Goal: Task Accomplishment & Management: Complete application form

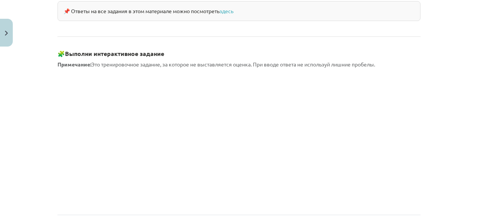
scroll to position [689, 0]
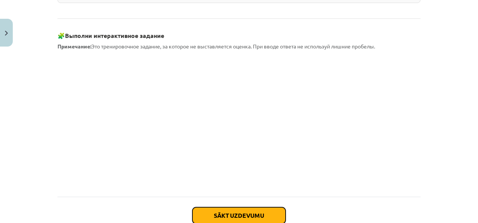
click at [236, 207] on button "Sākt uzdevumu" at bounding box center [238, 215] width 93 height 17
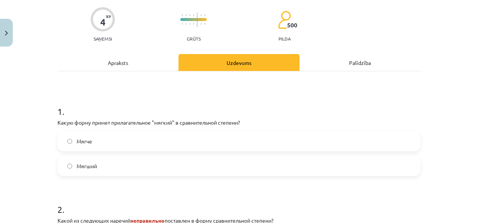
scroll to position [94, 0]
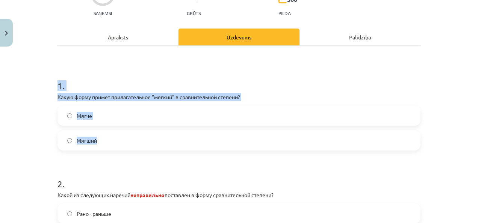
drag, startPoint x: 51, startPoint y: 83, endPoint x: 101, endPoint y: 135, distance: 71.8
click at [101, 135] on div "4 XP Saņemsi Grūts 500 pilda Apraksts Uzdevums Palīdzība 1 . Какую форму примет…" at bounding box center [239, 167] width 372 height 399
drag, startPoint x: 101, startPoint y: 135, endPoint x: 93, endPoint y: 98, distance: 36.9
copy div "1 . Какую форму примет прилагательное "мягкий" в сравнительной степени? Мягче М…"
click at [118, 54] on div "1 . Какую форму примет прилагательное "мягкий" в сравнительной степени? Мягче М…" at bounding box center [239, 178] width 363 height 264
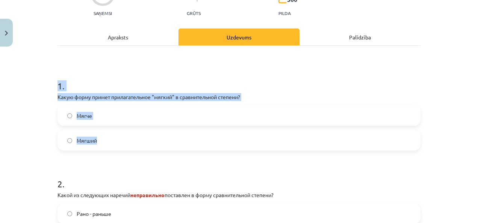
click at [112, 145] on label "Мягший" at bounding box center [239, 140] width 362 height 19
drag, startPoint x: 54, startPoint y: 82, endPoint x: 127, endPoint y: 135, distance: 89.6
click at [127, 135] on div "4 XP Saņemsi Grūts 500 pilda Apraksts Uzdevums Palīdzība 1 . Какую форму примет…" at bounding box center [239, 167] width 372 height 399
drag, startPoint x: 127, startPoint y: 135, endPoint x: 202, endPoint y: 98, distance: 84.0
copy div "1 . Какую форму примет прилагательное "мягкий" в сравнительной степени? Мягче М…"
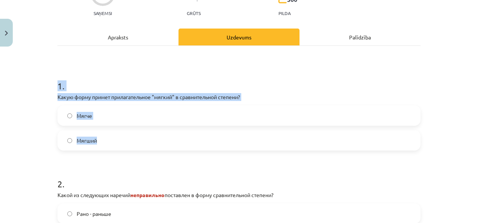
click at [104, 120] on label "Мягче" at bounding box center [239, 115] width 362 height 19
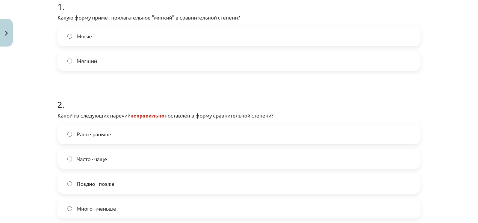
scroll to position [207, 0]
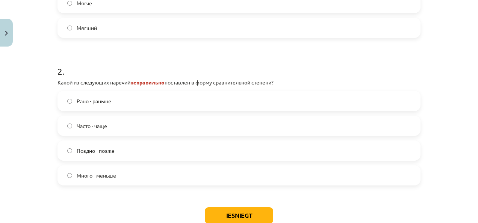
drag, startPoint x: 52, startPoint y: 80, endPoint x: 310, endPoint y: 79, distance: 258.6
click at [310, 80] on div "4 XP Saņemsi Grūts 500 pilda Apraksts Uzdevums Palīdzība 1 . Какую форму примет…" at bounding box center [239, 54] width 372 height 399
copy p "Какой из следующих наречий неправильно поставлен в форму сравнительной степени?"
click at [112, 104] on label "Рано - раньше" at bounding box center [239, 101] width 362 height 19
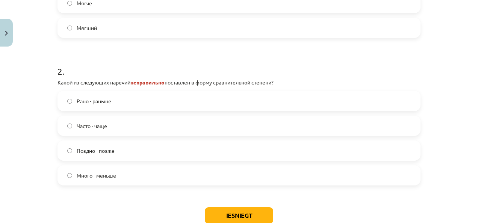
drag, startPoint x: 74, startPoint y: 133, endPoint x: 68, endPoint y: 117, distance: 17.6
click at [74, 132] on label "Часто - чаще" at bounding box center [239, 126] width 362 height 19
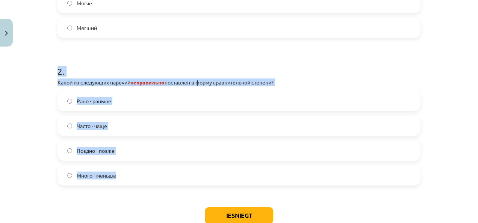
drag, startPoint x: 53, startPoint y: 64, endPoint x: 138, endPoint y: 173, distance: 138.8
click at [138, 173] on div "4 XP Saņemsi Grūts 500 pilda Apraksts Uzdevums Palīdzība 1 . Какую форму примет…" at bounding box center [239, 54] width 372 height 399
drag, startPoint x: 138, startPoint y: 173, endPoint x: 198, endPoint y: 83, distance: 109.1
copy div "2 . Какой из следующих наречий неправильно поставлен в форму сравнительной степ…"
click at [125, 183] on label "Много - меньше" at bounding box center [239, 175] width 362 height 19
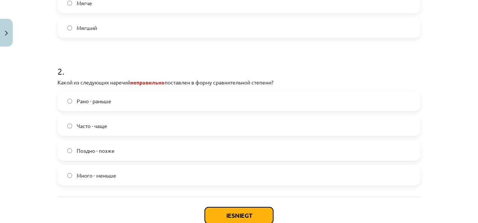
click at [250, 216] on button "Iesniegt" at bounding box center [239, 215] width 68 height 17
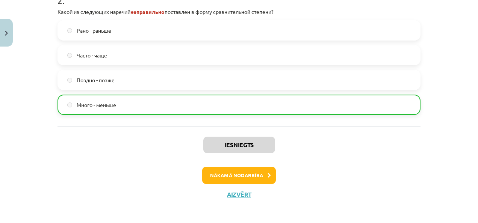
scroll to position [280, 0]
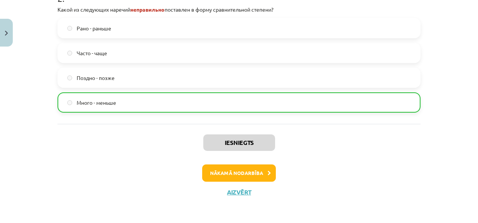
click at [242, 164] on div "Iesniegts Nākamā nodarbība Aizvērt" at bounding box center [239, 162] width 363 height 77
click at [238, 174] on button "Nākamā nodarbība" at bounding box center [239, 173] width 74 height 17
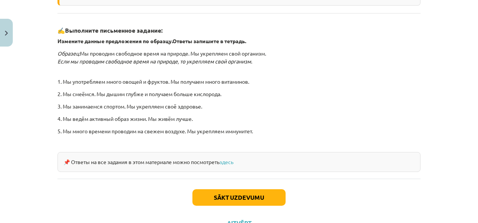
scroll to position [274, 0]
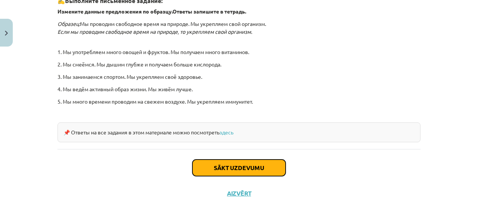
click at [236, 165] on button "Sākt uzdevumu" at bounding box center [238, 168] width 93 height 17
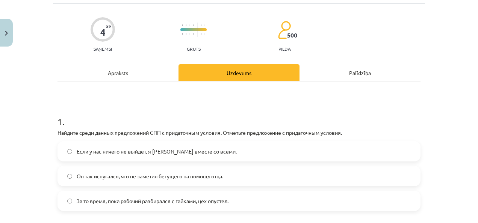
scroll to position [56, 0]
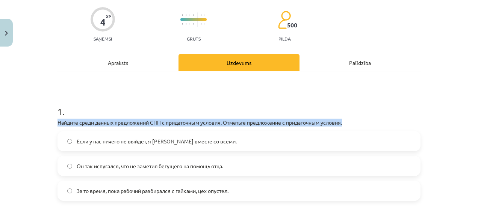
drag, startPoint x: 53, startPoint y: 119, endPoint x: 350, endPoint y: 121, distance: 297.3
click at [350, 121] on div "4 XP Saņemsi Grūts 500 pilda Apraksts Uzdevums Palīdzība 1 . Найдите среди данн…" at bounding box center [239, 193] width 372 height 399
copy p "Найдите среди данных предложений СПП с придаточным условия. Отметьте предложени…"
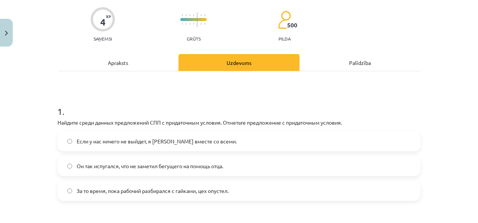
drag, startPoint x: 221, startPoint y: 95, endPoint x: 224, endPoint y: 83, distance: 12.5
click at [221, 92] on div "1 . Найдите среди данных предложений СПП с придаточным условия. Отметьте предло…" at bounding box center [239, 203] width 363 height 264
click at [136, 167] on span "Он так испугался, что не заметил бегущего на помощь отца." at bounding box center [150, 166] width 147 height 8
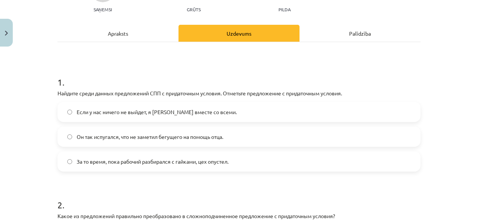
scroll to position [132, 0]
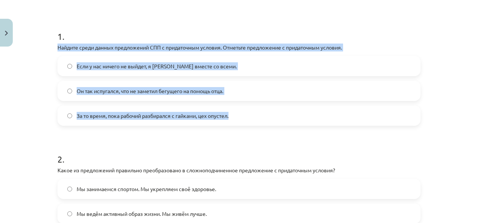
drag, startPoint x: 47, startPoint y: 48, endPoint x: 280, endPoint y: 118, distance: 244.2
click at [280, 118] on div "Mācību tēma: Krievu valodas b1 - 11. klases 1.ieskaites mācību materiāls #4 📖 §…" at bounding box center [239, 111] width 478 height 223
copy div "Найдите среди данных предложений СПП с придаточным условия. Отметьте предложени…"
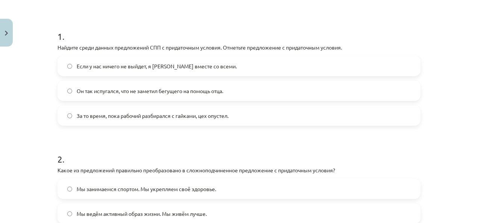
drag, startPoint x: 109, startPoint y: 144, endPoint x: 122, endPoint y: 101, distance: 44.4
click at [109, 142] on h1 "2 ." at bounding box center [239, 152] width 363 height 23
click at [123, 67] on span "Если у нас ничего не выйдет, я уеду вместе со всеми." at bounding box center [157, 66] width 160 height 8
drag, startPoint x: 123, startPoint y: 67, endPoint x: 193, endPoint y: 65, distance: 70.3
click at [193, 65] on span "Если у нас ничего не выйдет, я уеду вместе со всеми." at bounding box center [157, 66] width 160 height 8
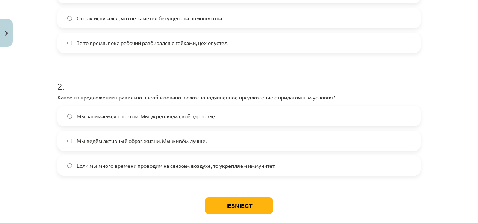
scroll to position [207, 0]
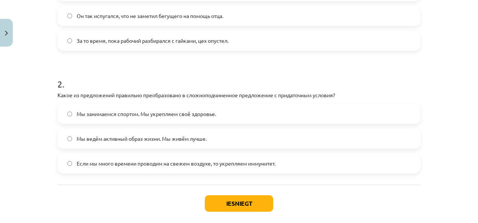
click at [145, 160] on span "Если мы много времени проводим на свежем воздухе, то укрепляем иммунитет." at bounding box center [176, 164] width 199 height 8
click at [163, 116] on span "Мы занимаемся спортом. Мы укрепляем своё здоровье." at bounding box center [146, 114] width 139 height 8
click at [219, 199] on button "Iesniegt" at bounding box center [239, 203] width 68 height 17
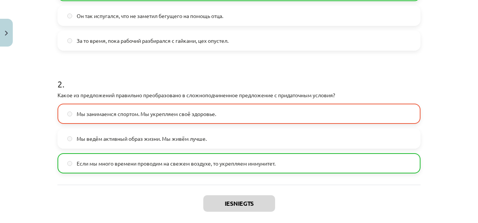
scroll to position [268, 0]
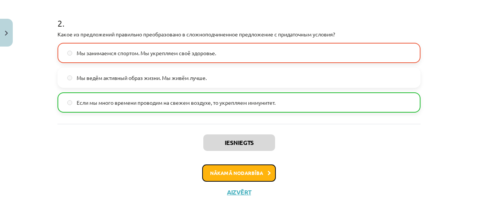
click at [221, 168] on button "Nākamā nodarbība" at bounding box center [239, 173] width 74 height 17
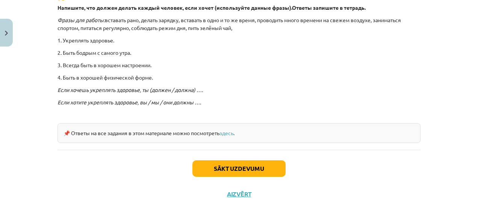
scroll to position [244, 0]
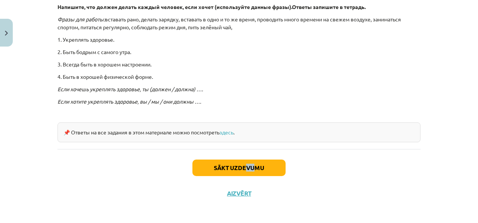
drag, startPoint x: 249, startPoint y: 154, endPoint x: 244, endPoint y: 169, distance: 15.5
click at [244, 169] on div "Sākt uzdevumu Aizvērt" at bounding box center [239, 175] width 363 height 53
click at [244, 169] on button "Sākt uzdevumu" at bounding box center [238, 168] width 93 height 17
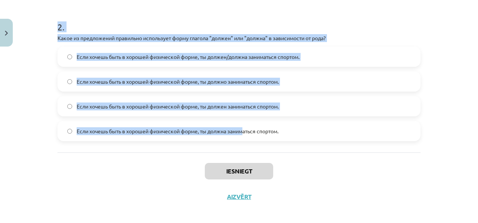
scroll to position [294, 0]
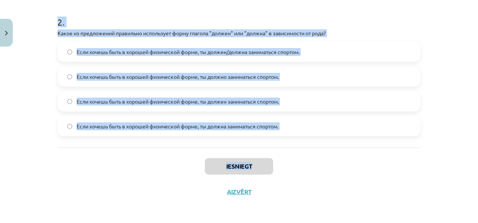
drag, startPoint x: 50, startPoint y: 34, endPoint x: 322, endPoint y: 160, distance: 300.7
click at [322, 160] on div "Mācību tēma: Krievu valodas b1 - 11. klases 1.ieskaites mācību materiāls #5 📖 §…" at bounding box center [239, 111] width 478 height 223
copy div "1 . Какой вариант правильный для множественного числа? Если хотите быть бодрыми…"
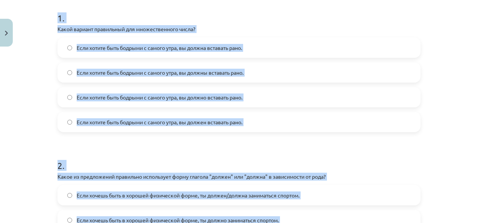
scroll to position [143, 0]
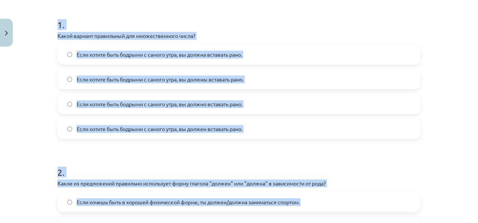
click at [276, 141] on form "1 . Какой вариант правильный для множественного числа? Если хотите быть бодрыми…" at bounding box center [239, 146] width 363 height 280
click at [253, 181] on p "Какое из предложений правильно использует форму глагола "должен" или "должна" в…" at bounding box center [239, 184] width 363 height 8
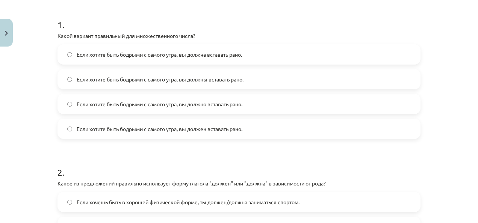
click at [204, 73] on label "Если хотите быть бодрыми с самого утра, вы должны вставать рано." at bounding box center [239, 79] width 362 height 19
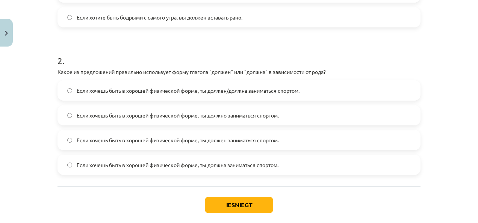
scroll to position [294, 0]
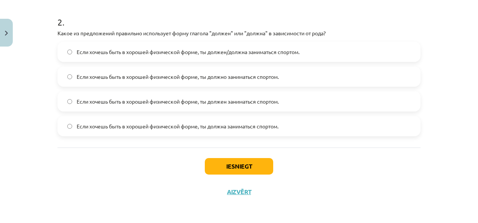
click at [234, 95] on label "Если хочешь быть в хорошей физической форме, ты должен заниматься спортом." at bounding box center [239, 101] width 362 height 19
click at [207, 51] on span "Если хочешь быть в хорошей физической форме, ты должен/должна заниматься спорто…" at bounding box center [188, 52] width 223 height 8
click at [259, 159] on button "Iesniegt" at bounding box center [239, 166] width 68 height 17
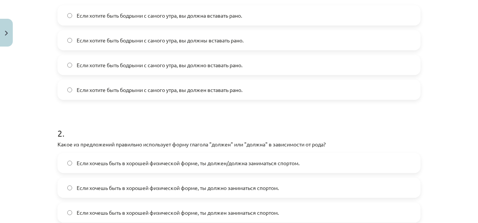
scroll to position [181, 0]
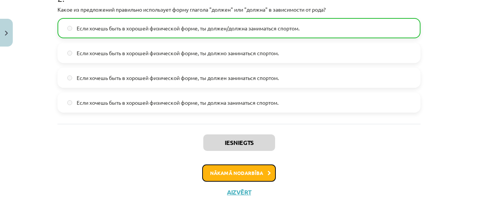
click at [247, 170] on button "Nākamā nodarbība" at bounding box center [239, 173] width 74 height 17
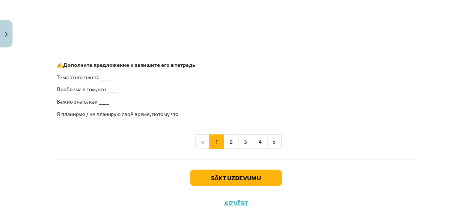
scroll to position [642, 0]
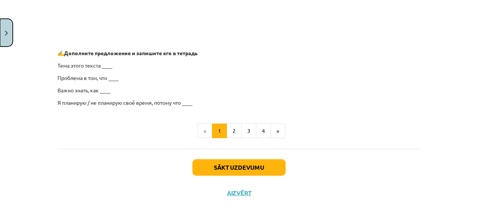
click at [8, 41] on button "Close" at bounding box center [6, 33] width 13 height 28
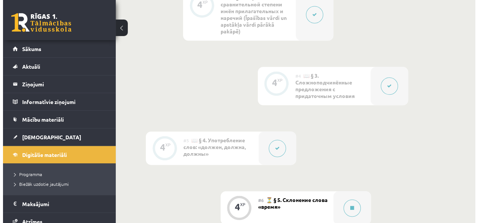
scroll to position [534, 0]
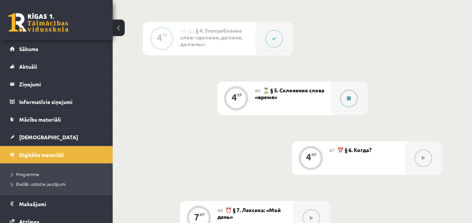
click at [348, 109] on div at bounding box center [349, 98] width 38 height 33
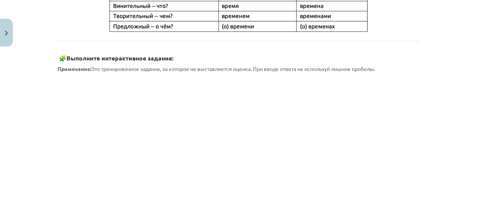
scroll to position [413, 0]
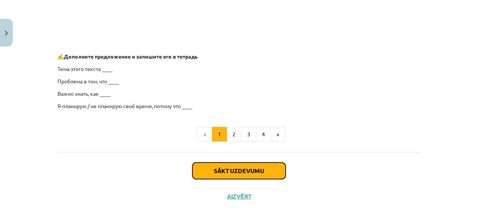
click at [247, 171] on button "Sākt uzdevumu" at bounding box center [238, 171] width 93 height 17
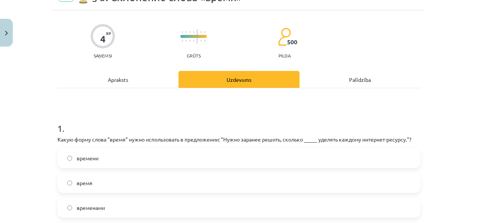
scroll to position [56, 0]
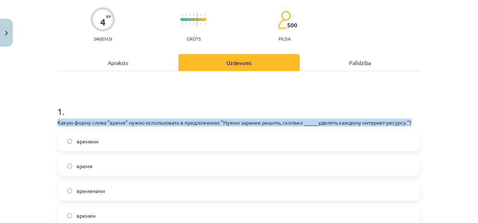
drag, startPoint x: 53, startPoint y: 120, endPoint x: 427, endPoint y: 123, distance: 374.0
click at [427, 123] on div "Mācību tēma: Krievu valodas b1 - 11. klases 1.ieskaites mācību materiāls #6 ⏳ §…" at bounding box center [239, 111] width 478 height 223
copy p "Какую форму слова "время" нужно использовать в предложении: "Нужно заранее реши…"
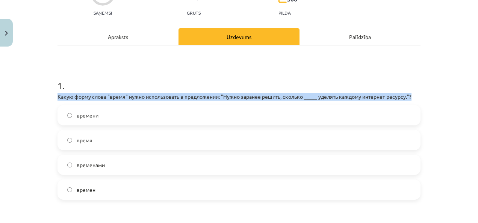
scroll to position [94, 0]
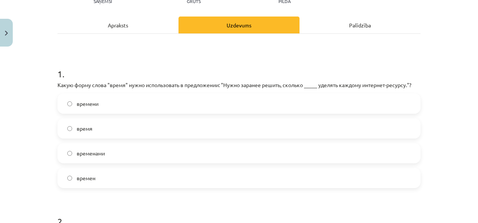
click at [137, 103] on label "времени" at bounding box center [239, 103] width 362 height 19
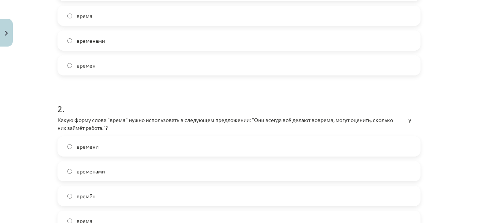
scroll to position [244, 0]
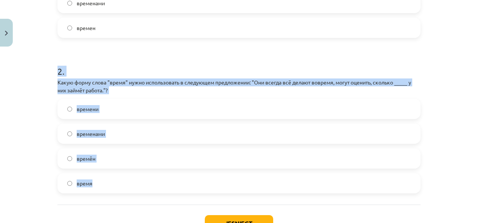
drag, startPoint x: 54, startPoint y: 74, endPoint x: 97, endPoint y: 189, distance: 123.1
click at [97, 189] on div "4 XP Saņemsi Grūts 500 pilda Apraksts Uzdevums Palīdzība 1 . Какую форму слова …" at bounding box center [239, 34] width 372 height 456
drag, startPoint x: 97, startPoint y: 189, endPoint x: 165, endPoint y: 81, distance: 127.7
copy div "2 . Какую форму слова "время" нужно использовать в следующем предложении: "Они …"
click at [116, 189] on label "время" at bounding box center [239, 183] width 362 height 19
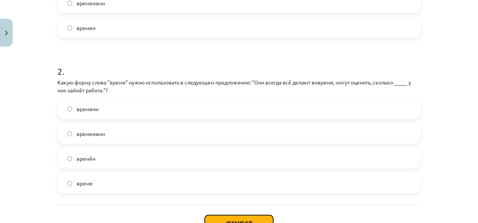
click at [242, 220] on button "Iesniegt" at bounding box center [239, 223] width 68 height 17
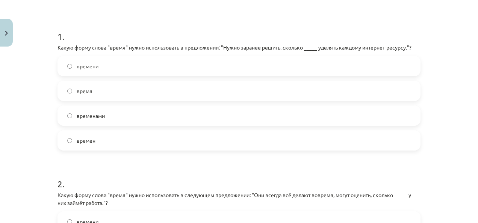
scroll to position [56, 0]
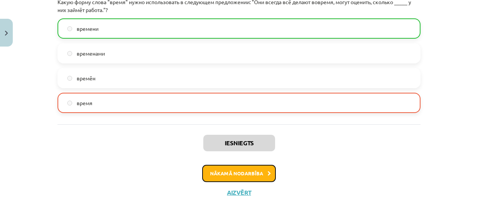
click at [244, 171] on button "Nākamā nodarbība" at bounding box center [239, 173] width 74 height 17
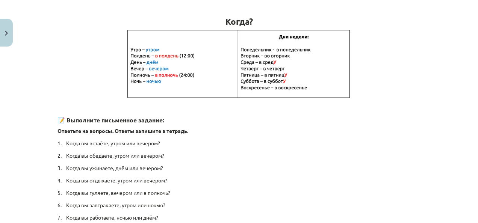
scroll to position [216, 0]
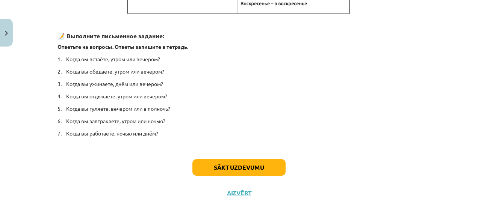
click at [248, 171] on div "Sākt uzdevumu Aizvērt" at bounding box center [239, 175] width 363 height 53
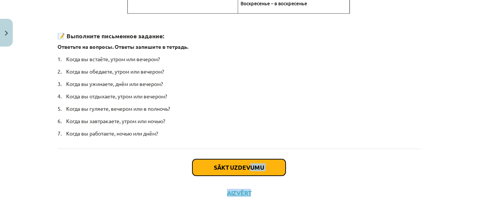
drag, startPoint x: 248, startPoint y: 171, endPoint x: 245, endPoint y: 168, distance: 5.1
click at [245, 168] on button "Sākt uzdevumu" at bounding box center [238, 167] width 93 height 17
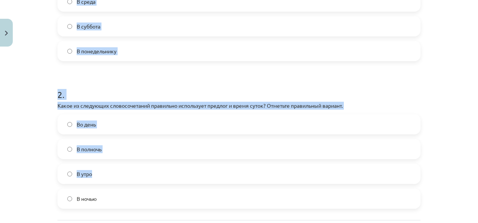
scroll to position [282, 0]
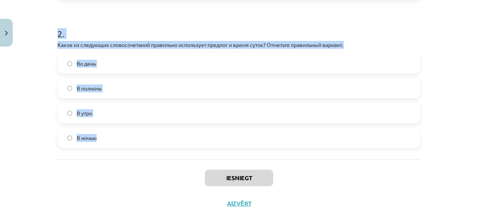
drag, startPoint x: 46, startPoint y: 68, endPoint x: 114, endPoint y: 135, distance: 95.2
click at [114, 135] on div "Mācību tēma: Krievu valodas b1 - 11. klases 1.ieskaites mācību materiāls #7 📅 §…" at bounding box center [239, 111] width 478 height 223
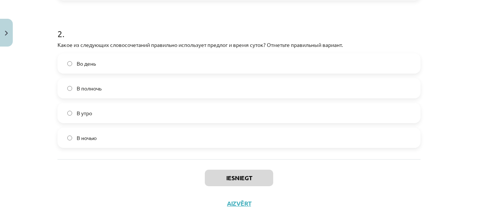
drag, startPoint x: 117, startPoint y: 163, endPoint x: 116, endPoint y: 150, distance: 13.2
click at [117, 164] on div "Iesniegt Aizvērt" at bounding box center [239, 185] width 363 height 53
click at [122, 94] on label "В полночь" at bounding box center [239, 88] width 362 height 19
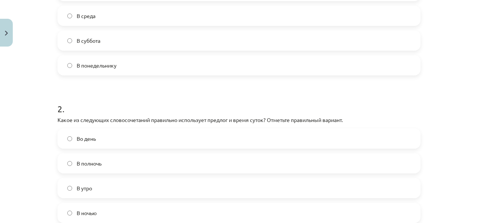
scroll to position [132, 0]
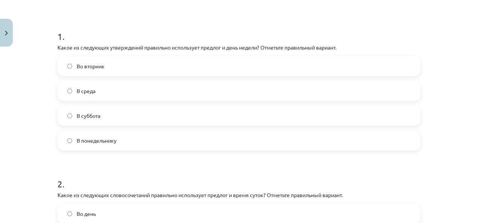
click at [124, 69] on label "Во вторник" at bounding box center [239, 66] width 362 height 19
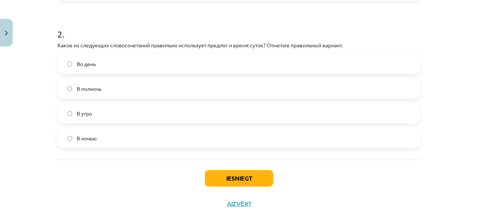
scroll to position [282, 0]
click at [257, 174] on button "Iesniegt" at bounding box center [239, 178] width 68 height 17
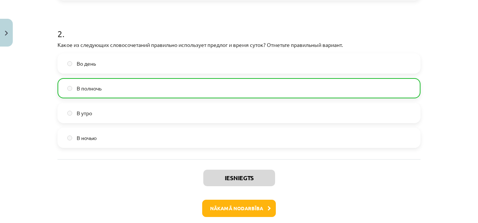
click at [236, 197] on div "Iesniegts Nākamā nodarbība Aizvērt" at bounding box center [239, 197] width 363 height 77
click at [230, 212] on button "Nākamā nodarbība" at bounding box center [239, 208] width 74 height 17
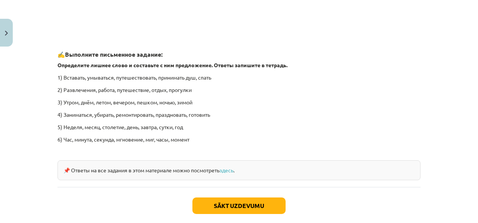
scroll to position [1179, 0]
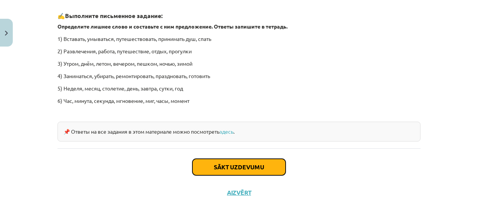
click at [233, 166] on button "Sākt uzdevumu" at bounding box center [238, 167] width 93 height 17
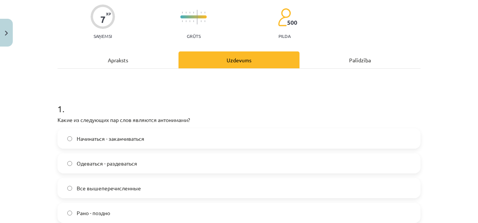
scroll to position [79, 0]
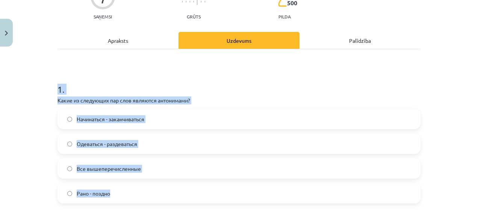
drag, startPoint x: 52, startPoint y: 85, endPoint x: 150, endPoint y: 193, distance: 145.6
click at [116, 179] on div "Начинаться - заканчиваться Одеваться - раздеваться Все вышеперечисленные Рано -…" at bounding box center [239, 156] width 363 height 95
click at [115, 171] on span "Все вышеперечисленные" at bounding box center [109, 169] width 64 height 8
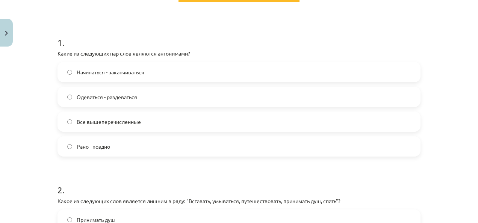
scroll to position [229, 0]
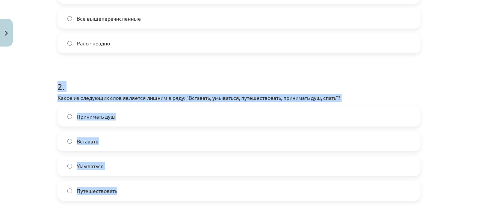
drag, startPoint x: 53, startPoint y: 76, endPoint x: 166, endPoint y: 195, distance: 165.1
click at [166, 195] on div "7 XP Saņemsi Grūts 500 pilda Apraksts Uzdevums Palīdzība 1 . Какие из следующих…" at bounding box center [239, 180] width 372 height 719
click at [131, 187] on label "Путешествовать" at bounding box center [239, 191] width 362 height 19
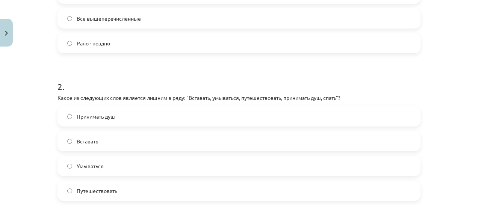
click at [138, 203] on form "1 . Какие из следующих пар слов являются антонимами? Начинаться - заканчиваться…" at bounding box center [239, 196] width 363 height 551
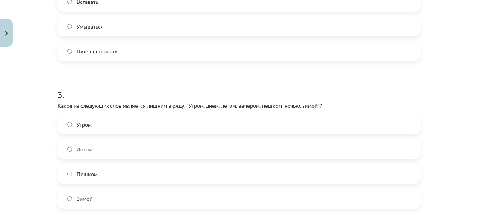
scroll to position [379, 0]
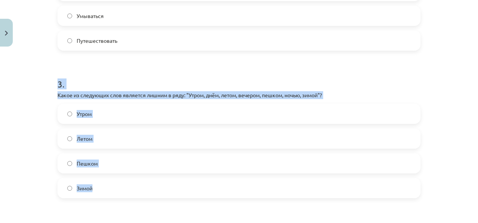
drag, startPoint x: 46, startPoint y: 76, endPoint x: 114, endPoint y: 188, distance: 131.4
click at [114, 188] on div "Mācību tēma: Krievu valodas b1 - 11. klases 1.ieskaites mācību materiāls #8 ⏰ §…" at bounding box center [239, 111] width 478 height 223
click at [71, 158] on label "Пешком" at bounding box center [239, 163] width 362 height 19
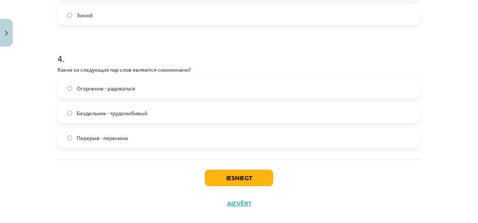
scroll to position [564, 0]
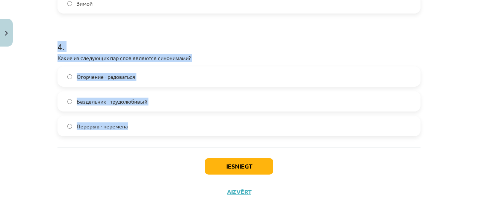
drag, startPoint x: 50, startPoint y: 54, endPoint x: 152, endPoint y: 126, distance: 124.4
click at [152, 126] on div "Mācību tēma: Krievu valodas b1 - 11. klases 1.ieskaites mācību materiāls #8 ⏰ §…" at bounding box center [239, 111] width 478 height 223
click at [115, 119] on label "Перерыв - перемена" at bounding box center [239, 126] width 362 height 19
click at [218, 171] on button "Iesniegt" at bounding box center [239, 166] width 68 height 17
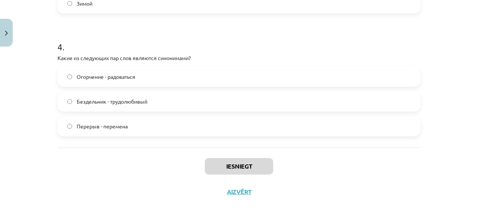
click at [421, 219] on div "Mācību tēma: Krievu valodas b1 - 11. klases 1.ieskaites mācību materiāls #8 ⏰ §…" at bounding box center [239, 111] width 478 height 223
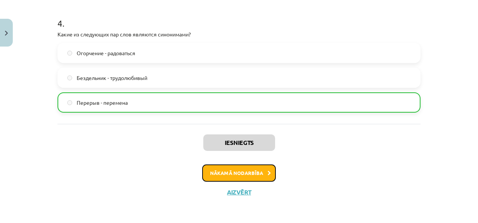
click at [266, 181] on button "Nākamā nodarbība" at bounding box center [239, 173] width 74 height 17
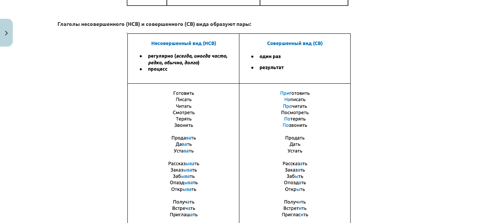
scroll to position [584, 0]
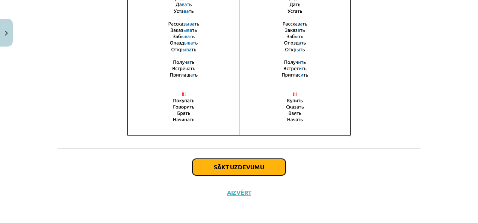
click at [260, 162] on button "Sākt uzdevumu" at bounding box center [238, 167] width 93 height 17
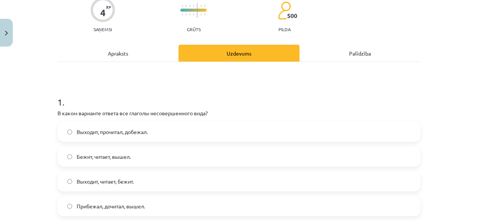
scroll to position [94, 0]
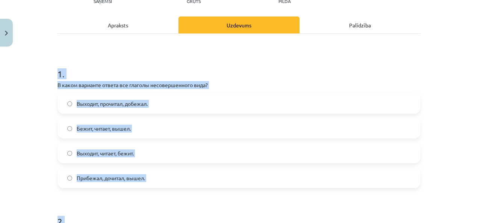
drag, startPoint x: 52, startPoint y: 74, endPoint x: 186, endPoint y: 190, distance: 177.2
click at [147, 170] on label "Прибежал, дочитал, вышел." at bounding box center [239, 178] width 362 height 19
click at [186, 58] on h1 "1 ." at bounding box center [239, 67] width 363 height 23
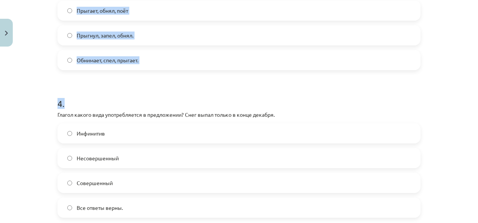
scroll to position [589, 0]
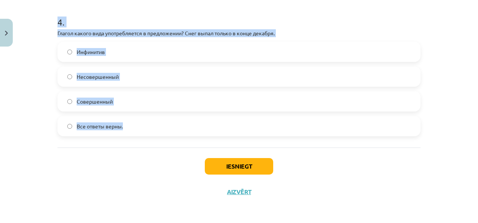
drag, startPoint x: 48, startPoint y: 61, endPoint x: 149, endPoint y: 134, distance: 124.3
click at [149, 134] on div "Mācību tēma: Krievu valodas b1 - 11. klases 1.ieskaites mācību materiāls #9 📖 §…" at bounding box center [239, 111] width 478 height 223
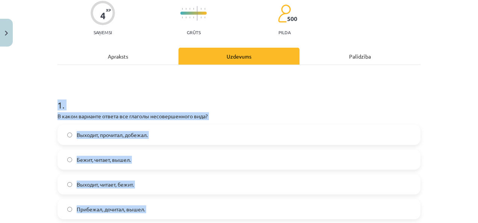
scroll to position [0, 0]
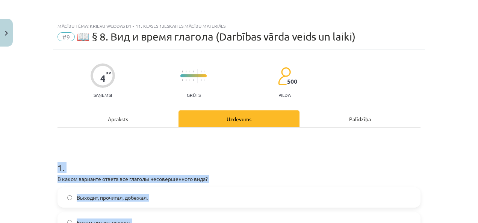
click at [209, 160] on h1 "1 ." at bounding box center [239, 161] width 363 height 23
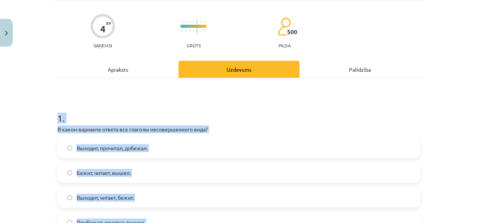
scroll to position [113, 0]
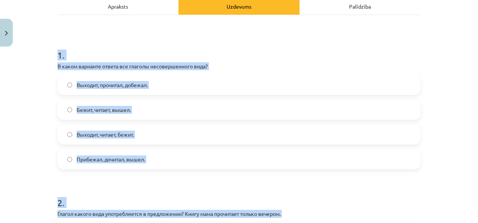
click at [162, 140] on label "Выходит, читает, бежит." at bounding box center [239, 134] width 362 height 19
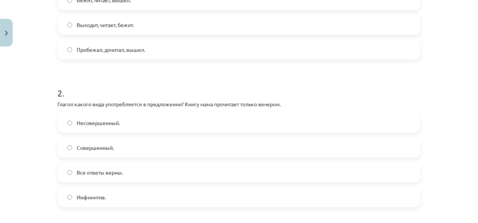
scroll to position [226, 0]
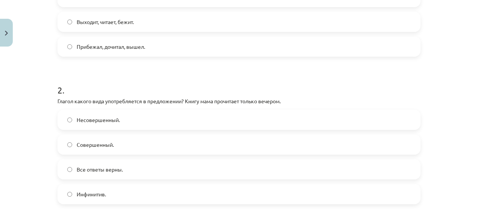
click at [111, 147] on label "Совершенный." at bounding box center [239, 144] width 362 height 19
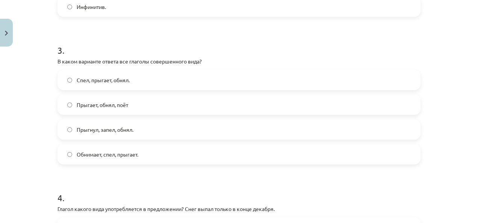
scroll to position [413, 0]
click at [149, 126] on label "Прыгнул, запел, обнял." at bounding box center [239, 129] width 362 height 19
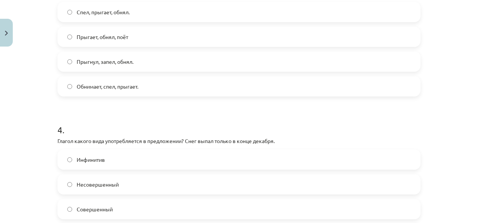
scroll to position [526, 0]
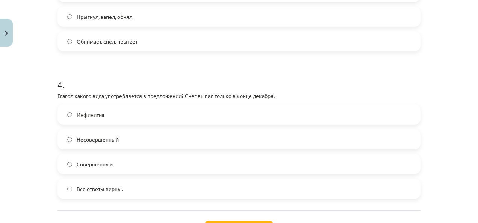
click at [123, 182] on label "Все ответы верны." at bounding box center [239, 189] width 362 height 19
click at [121, 162] on label "Совершенный" at bounding box center [239, 164] width 362 height 19
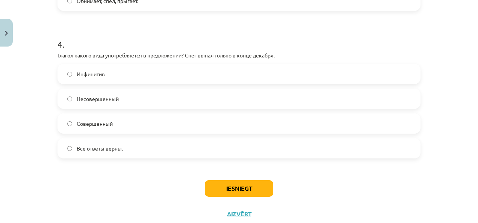
scroll to position [589, 0]
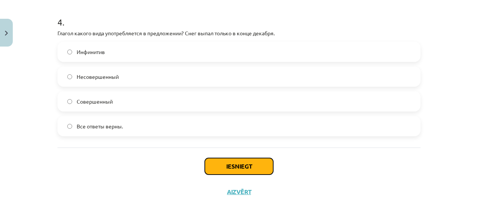
click at [232, 163] on button "Iesniegt" at bounding box center [239, 166] width 68 height 17
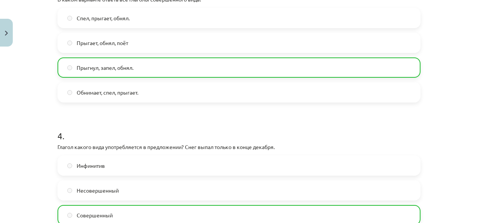
scroll to position [613, 0]
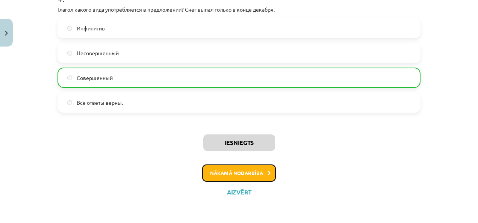
click at [268, 174] on icon at bounding box center [269, 173] width 3 height 5
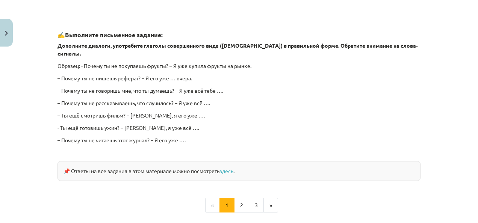
scroll to position [724, 0]
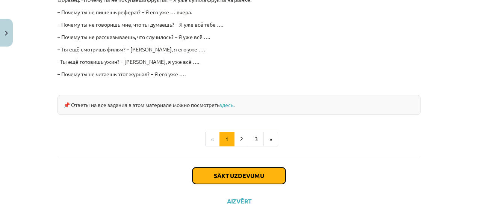
click at [239, 168] on button "Sākt uzdevumu" at bounding box center [238, 176] width 93 height 17
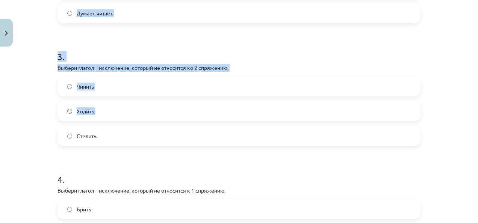
scroll to position [490, 0]
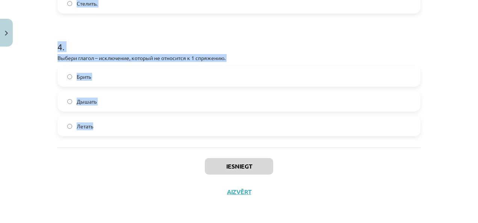
drag, startPoint x: 44, startPoint y: 76, endPoint x: 128, endPoint y: 124, distance: 96.6
click at [128, 124] on div "Mācību tēma: Krievu valodas b1 - 11. klases 1.ieskaites mācību materiāls #10 📖 …" at bounding box center [239, 111] width 478 height 223
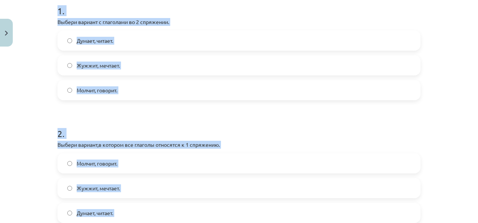
scroll to position [114, 0]
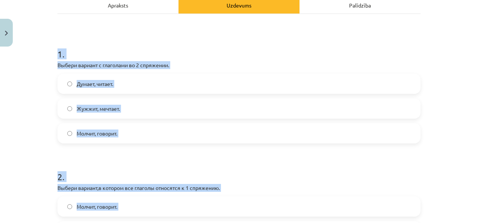
click at [132, 129] on label "Молчит, говорит." at bounding box center [239, 133] width 362 height 19
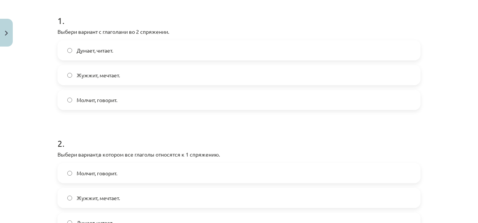
scroll to position [264, 0]
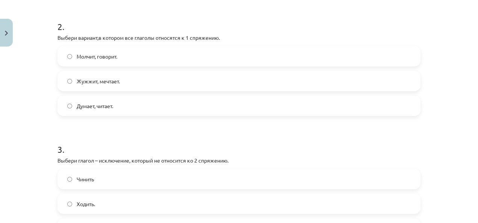
click at [126, 106] on label "Думает, читает." at bounding box center [239, 106] width 362 height 19
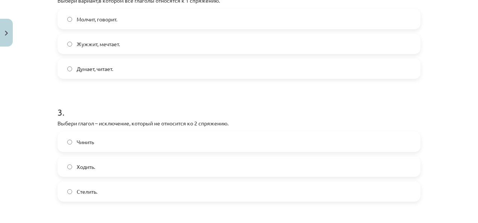
scroll to position [377, 0]
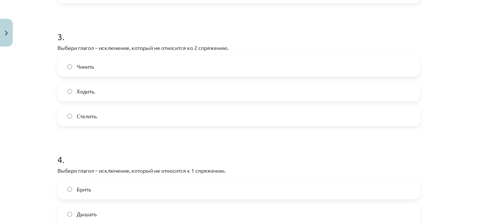
click at [105, 124] on label "Стелить." at bounding box center [239, 116] width 362 height 19
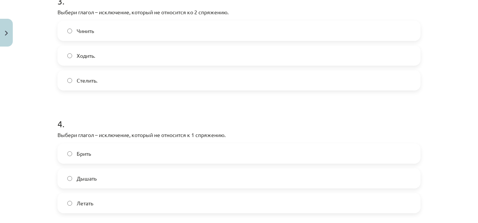
scroll to position [452, 0]
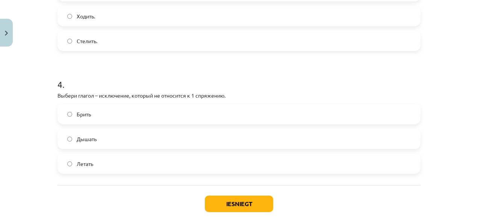
click at [121, 135] on label "Дышать" at bounding box center [239, 139] width 362 height 19
click at [232, 204] on button "Iesniegt" at bounding box center [239, 204] width 68 height 17
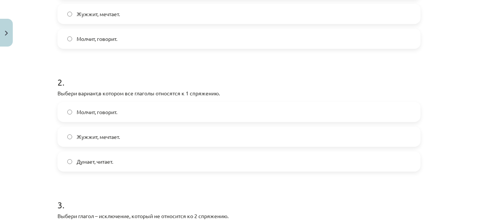
scroll to position [227, 0]
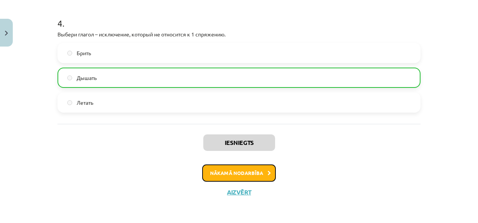
click at [222, 166] on button "Nākamā nodarbība" at bounding box center [239, 173] width 74 height 17
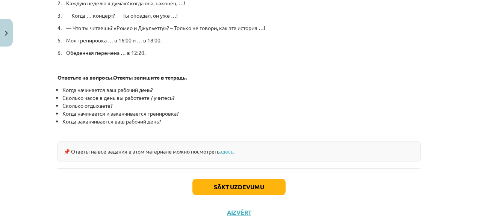
scroll to position [444, 0]
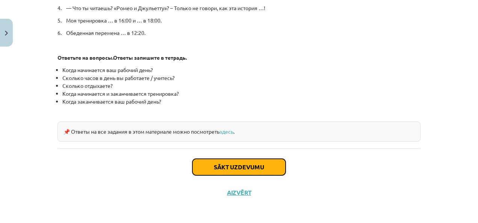
click at [229, 161] on button "Sākt uzdevumu" at bounding box center [238, 167] width 93 height 17
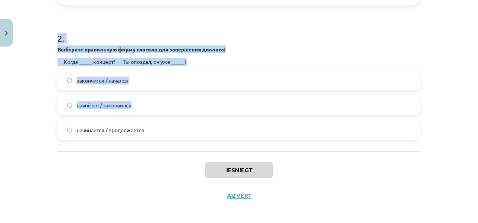
scroll to position [293, 0]
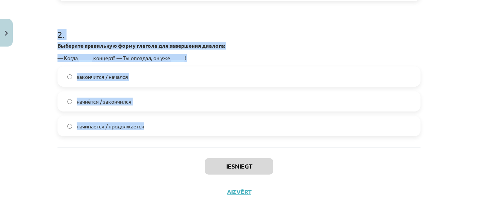
drag, startPoint x: 50, startPoint y: 80, endPoint x: 185, endPoint y: 135, distance: 144.8
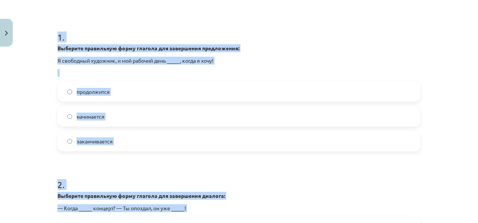
scroll to position [143, 0]
click at [138, 115] on label "начинается" at bounding box center [239, 116] width 362 height 19
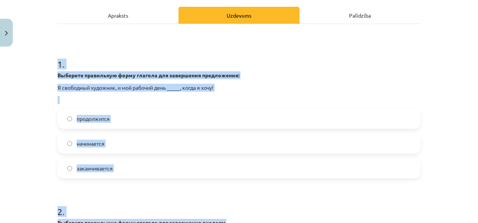
scroll to position [105, 0]
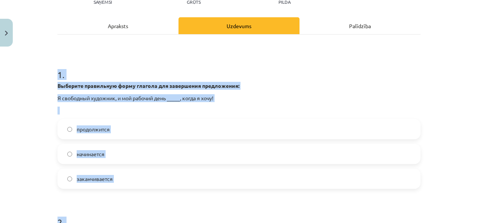
click at [166, 73] on h1 "1 ." at bounding box center [239, 67] width 363 height 23
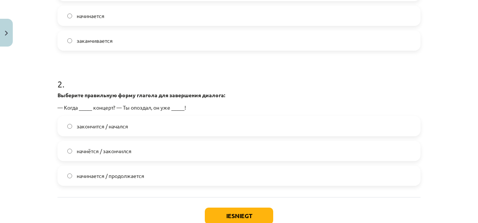
scroll to position [256, 0]
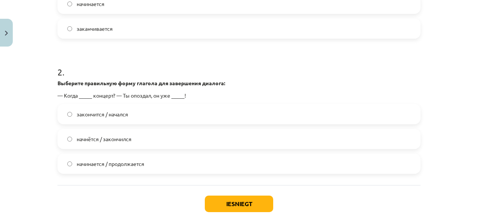
click at [160, 137] on label "начнётся / закончился" at bounding box center [239, 139] width 362 height 19
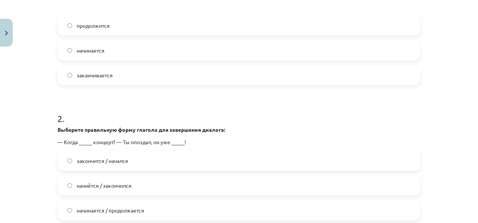
scroll to position [293, 0]
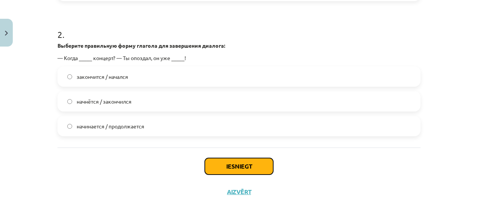
click at [228, 161] on button "Iesniegt" at bounding box center [239, 166] width 68 height 17
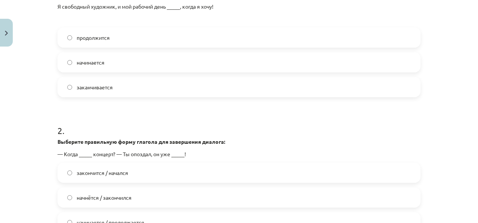
scroll to position [180, 0]
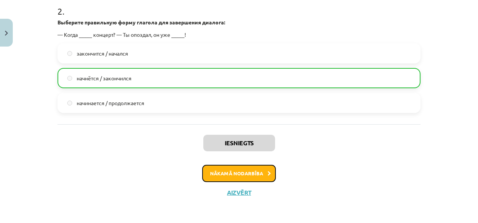
click at [255, 173] on button "Nākamā nodarbība" at bounding box center [239, 173] width 74 height 17
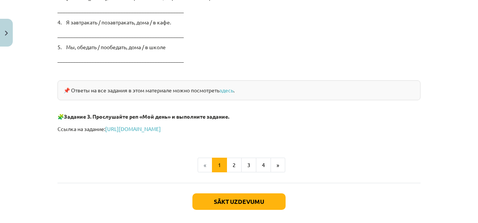
scroll to position [1326, 0]
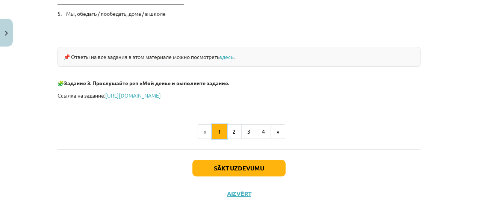
click at [222, 132] on button "1" at bounding box center [219, 131] width 15 height 15
click at [235, 130] on button "2" at bounding box center [234, 131] width 15 height 15
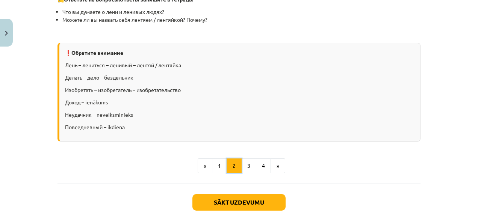
scroll to position [959, 0]
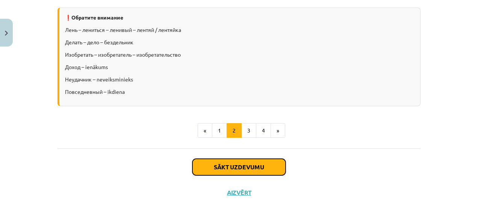
click at [241, 163] on button "Sākt uzdevumu" at bounding box center [238, 167] width 93 height 17
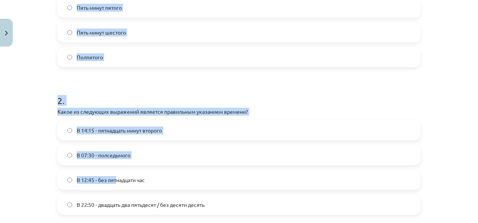
scroll to position [294, 0]
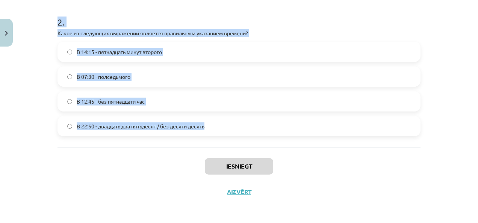
drag, startPoint x: 49, startPoint y: 12, endPoint x: 253, endPoint y: 140, distance: 241.0
click at [253, 140] on div "Mācību tēma: Krievu valodas b1 - 11. klases 1.ieskaites mācību materiāls #12 ⏰ …" at bounding box center [239, 111] width 478 height 223
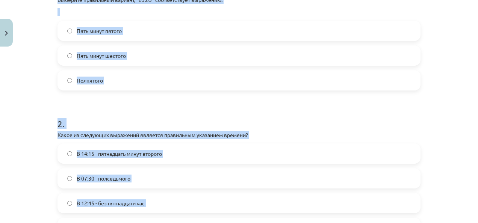
scroll to position [143, 0]
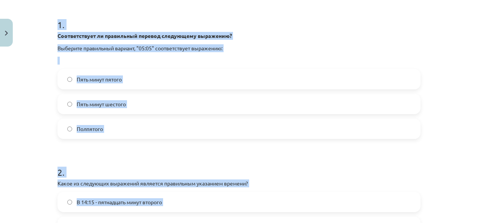
click at [177, 105] on label "Пять минут шестого" at bounding box center [239, 104] width 362 height 19
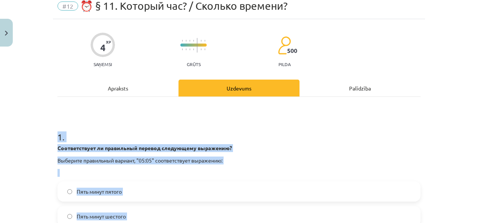
scroll to position [30, 0]
click at [177, 125] on h1 "1 ." at bounding box center [239, 130] width 363 height 23
click at [182, 122] on h1 "1 ." at bounding box center [239, 130] width 363 height 23
click at [359, 135] on h1 "1 ." at bounding box center [239, 130] width 363 height 23
click at [354, 136] on h1 "1 ." at bounding box center [239, 130] width 363 height 23
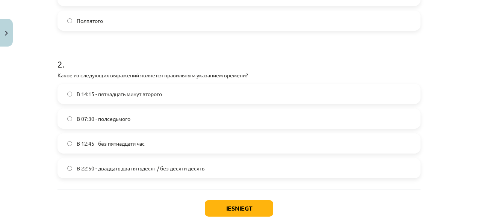
scroll to position [294, 0]
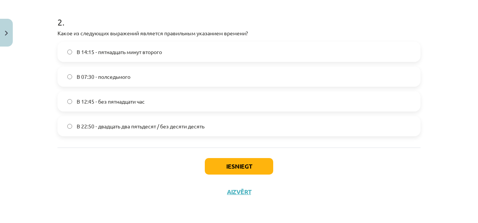
click at [169, 103] on label "В 12:45 - без пятнадцати час" at bounding box center [239, 101] width 362 height 19
click at [254, 156] on div "Iesniegt Aizvērt" at bounding box center [239, 174] width 363 height 53
click at [247, 160] on button "Iesniegt" at bounding box center [239, 166] width 68 height 17
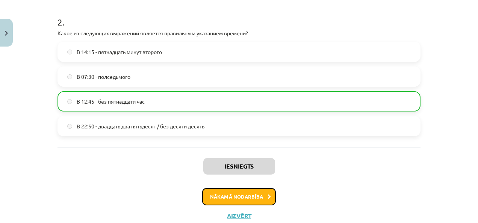
click at [235, 198] on button "Nākamā nodarbība" at bounding box center [239, 196] width 74 height 17
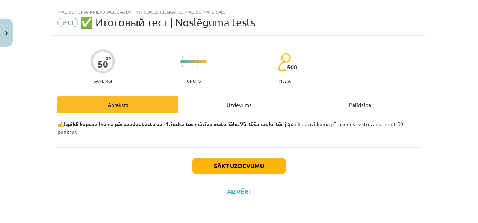
scroll to position [14, 0]
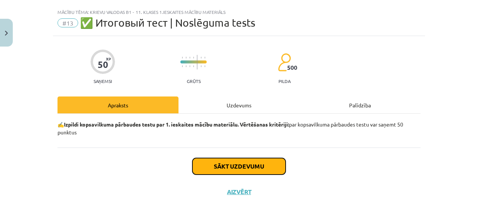
click at [234, 165] on button "Sākt uzdevumu" at bounding box center [238, 166] width 93 height 17
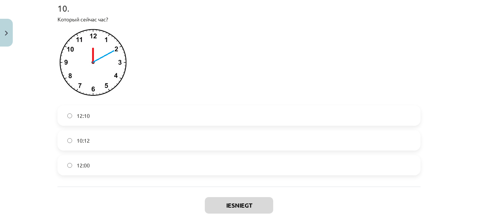
scroll to position [1437, 0]
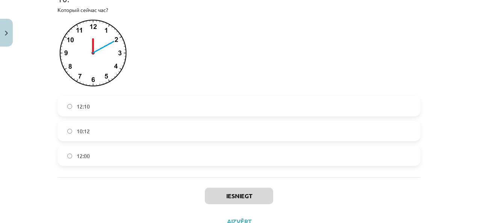
click at [104, 116] on label "12:10" at bounding box center [239, 106] width 362 height 19
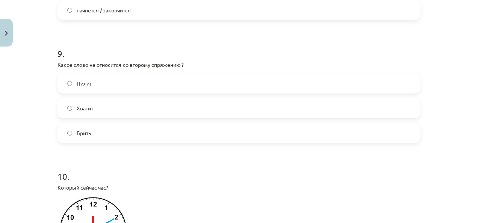
scroll to position [1249, 0]
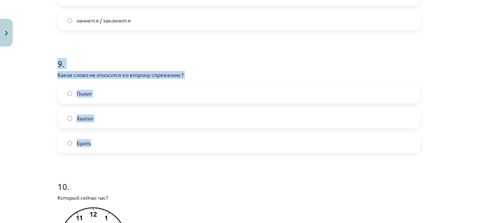
drag, startPoint x: 48, startPoint y: 64, endPoint x: 130, endPoint y: 156, distance: 123.0
click at [130, 156] on div "Mācību tēma: Krievu valodas b1 - 11. klases 1.ieskaites mācību materiāls #13 ✅ …" at bounding box center [239, 111] width 478 height 223
click at [89, 145] on label "Брить" at bounding box center [239, 143] width 362 height 19
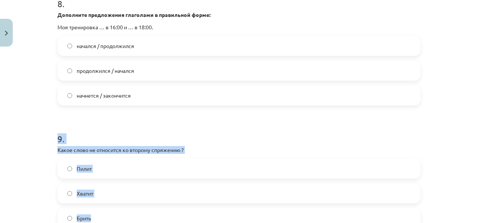
click at [186, 130] on h1 "9 ." at bounding box center [239, 132] width 363 height 23
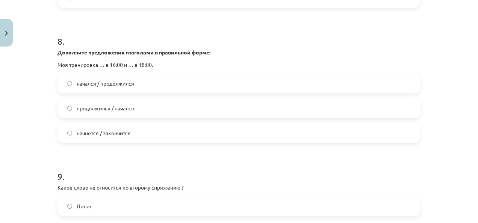
click at [205, 67] on div "Дополните предложения глаголами в правильной форме: Моя тренировка … в 16:00 и …" at bounding box center [239, 58] width 363 height 20
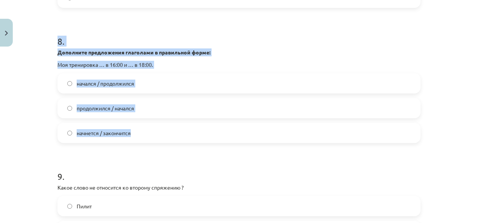
drag, startPoint x: 53, startPoint y: 42, endPoint x: 136, endPoint y: 137, distance: 126.3
click at [129, 142] on label "начнется / закончится" at bounding box center [239, 133] width 362 height 19
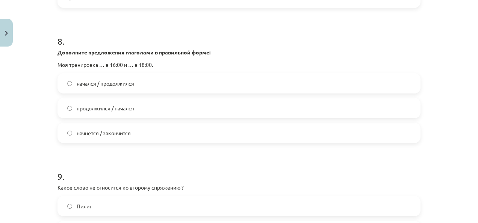
click at [210, 168] on h1 "9 ." at bounding box center [239, 169] width 363 height 23
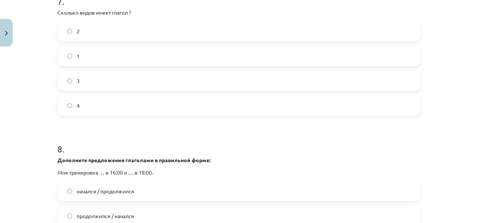
scroll to position [985, 0]
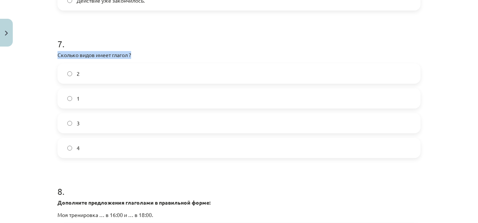
drag, startPoint x: 50, startPoint y: 58, endPoint x: 143, endPoint y: 61, distance: 93.2
click at [143, 61] on div "Mācību tēma: Krievu valodas b1 - 11. klases 1.ieskaites mācību materiāls #13 ✅ …" at bounding box center [239, 111] width 478 height 223
drag, startPoint x: 157, startPoint y: 70, endPoint x: 167, endPoint y: 56, distance: 17.5
click at [167, 56] on div "7 . Сколько видов имеет глагол ? 2 1 3 4" at bounding box center [239, 92] width 363 height 133
drag, startPoint x: 167, startPoint y: 56, endPoint x: 120, endPoint y: 63, distance: 47.1
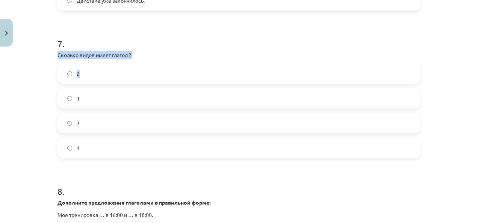
click at [119, 82] on label "2" at bounding box center [239, 73] width 362 height 19
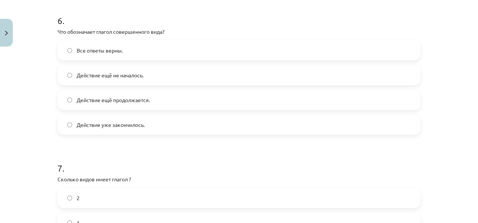
scroll to position [835, 0]
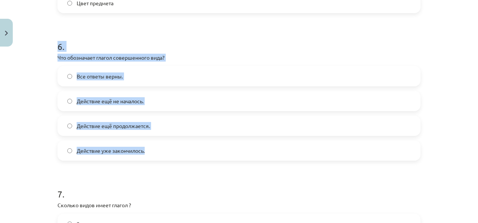
drag, startPoint x: 54, startPoint y: 51, endPoint x: 158, endPoint y: 160, distance: 150.7
click at [159, 157] on div "50 XP Saņemsi Grūts 500 pilda Apraksts Uzdevums Palīdzība 1 . Преобразуй сложну…" at bounding box center [239, 25] width 372 height 1621
click at [134, 155] on span "Действие уже закончилось." at bounding box center [111, 151] width 68 height 8
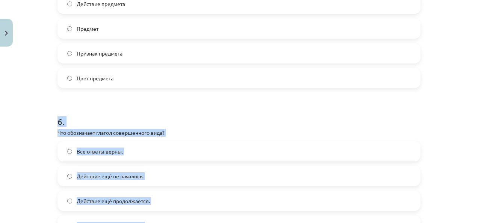
click at [213, 127] on h1 "6 ." at bounding box center [239, 114] width 363 height 23
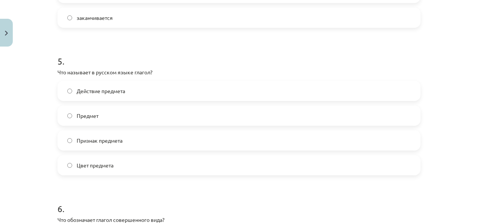
scroll to position [685, 0]
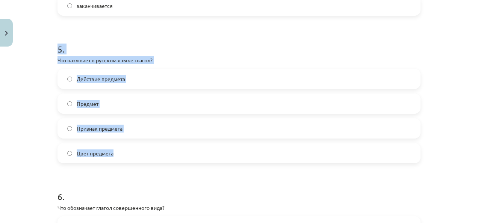
drag, startPoint x: 51, startPoint y: 57, endPoint x: 136, endPoint y: 160, distance: 133.0
click at [136, 160] on div "50 XP Saņemsi Grūts 500 pilda Apraksts Uzdevums Palīdzība 1 . Преобразуй сложну…" at bounding box center [239, 175] width 372 height 1621
click at [116, 88] on label "Действие предмета" at bounding box center [239, 79] width 362 height 19
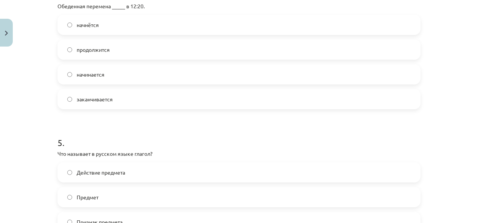
scroll to position [572, 0]
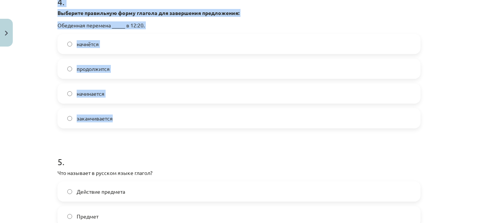
drag, startPoint x: 52, startPoint y: 8, endPoint x: 163, endPoint y: 126, distance: 162.7
click at [120, 48] on label "начнётся" at bounding box center [239, 44] width 362 height 19
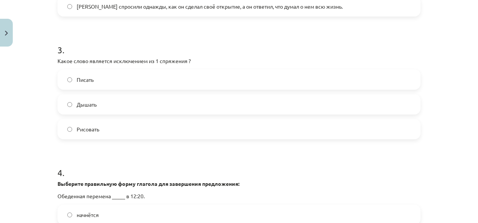
scroll to position [384, 0]
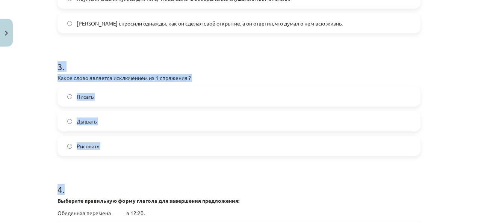
drag, startPoint x: 41, startPoint y: 70, endPoint x: 182, endPoint y: 182, distance: 179.6
click at [182, 182] on div "Mācību tēma: Krievu valodas b1 - 11. klases 1.ieskaites mācību materiāls #13 ✅ …" at bounding box center [239, 111] width 478 height 223
click at [126, 129] on label "Дышать" at bounding box center [239, 121] width 362 height 19
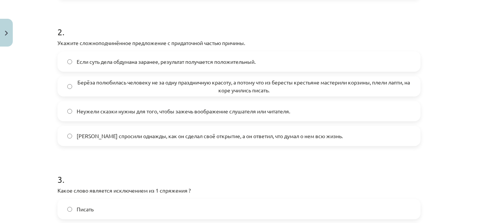
scroll to position [271, 0]
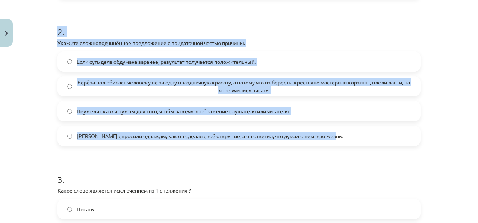
drag, startPoint x: 46, startPoint y: 33, endPoint x: 356, endPoint y: 143, distance: 328.9
click at [356, 143] on div "Mācību tēma: Krievu valodas b1 - 11. klases 1.ieskaites mācību materiāls #13 ✅ …" at bounding box center [239, 111] width 478 height 223
click at [159, 115] on span "Неужели сказки нужны для того, чтобы зажечь воображение слушателя или читателя." at bounding box center [183, 111] width 213 height 8
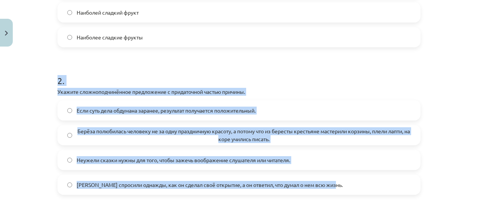
scroll to position [159, 0]
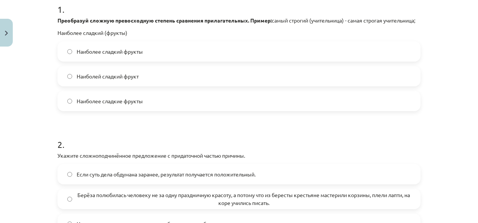
click at [185, 86] on label "Наиболей сладкий фрукт" at bounding box center [239, 76] width 362 height 19
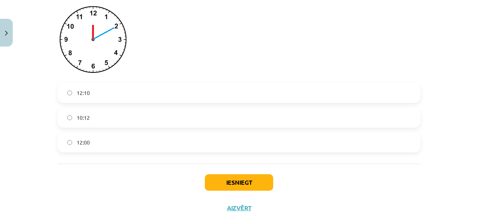
scroll to position [1474, 0]
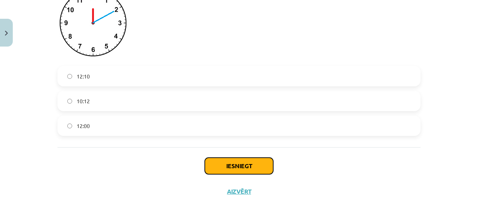
click at [259, 167] on button "Iesniegt" at bounding box center [239, 166] width 68 height 17
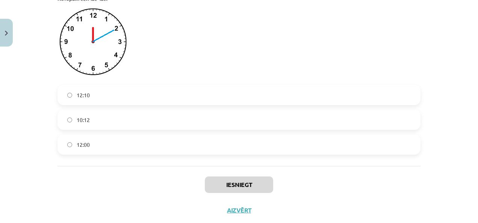
scroll to position [1437, 0]
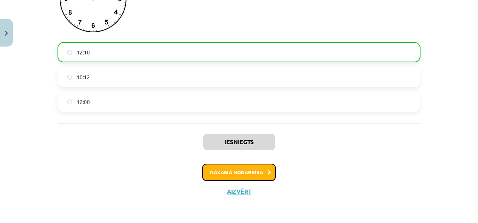
click at [243, 168] on button "Nākamā nodarbība" at bounding box center [239, 172] width 74 height 17
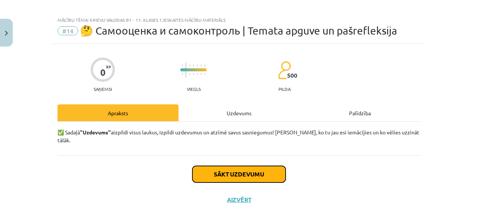
click at [242, 168] on button "Sākt uzdevumu" at bounding box center [238, 174] width 93 height 17
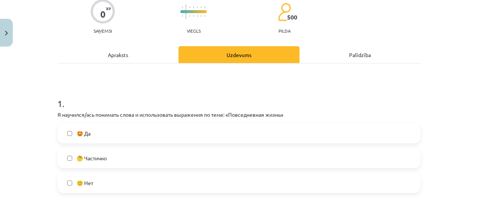
scroll to position [75, 0]
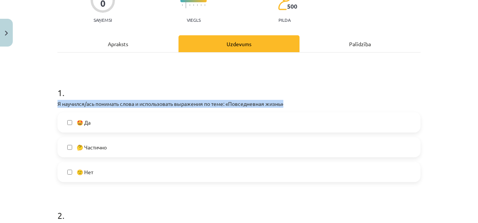
drag, startPoint x: 280, startPoint y: 105, endPoint x: 82, endPoint y: 96, distance: 198.7
click at [82, 96] on div "1 . Я научился/ась понимать слова и использовать выражения по теме: «Повседневн…" at bounding box center [239, 128] width 363 height 108
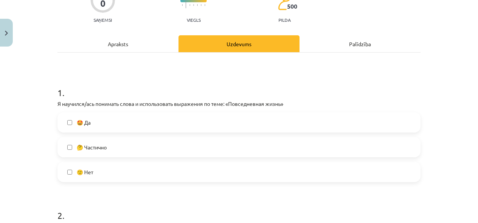
click at [148, 142] on label "🤔 Частично" at bounding box center [239, 147] width 362 height 19
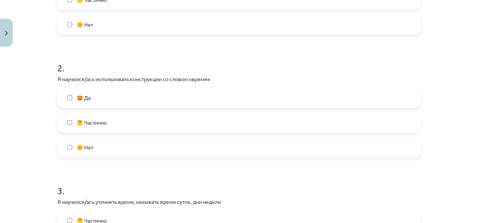
scroll to position [190, 0]
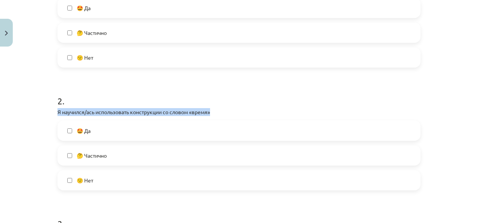
drag, startPoint x: 212, startPoint y: 104, endPoint x: 215, endPoint y: 113, distance: 8.9
click at [215, 113] on div "2 . Я научился/ась использовать конструкции со словом «время» 🤩 Да 🤔 Частично 🙁…" at bounding box center [239, 137] width 363 height 108
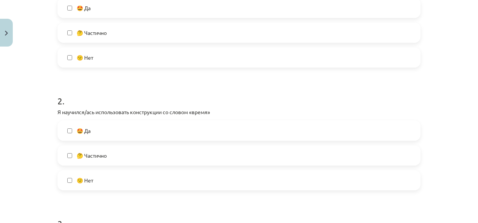
click at [95, 155] on span "🤔 Частично" at bounding box center [92, 156] width 30 height 8
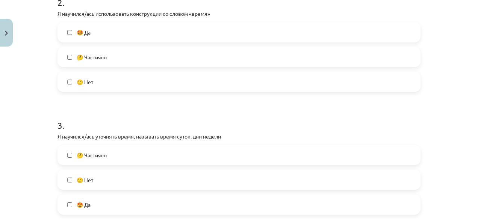
scroll to position [378, 0]
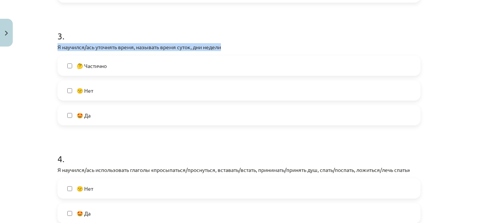
drag, startPoint x: 47, startPoint y: 41, endPoint x: 238, endPoint y: 47, distance: 190.3
click at [238, 47] on div "Mācību tēma: Krievu valodas b1 - 11. klases 1.ieskaites mācību materiāls #14 🤔 …" at bounding box center [239, 111] width 478 height 223
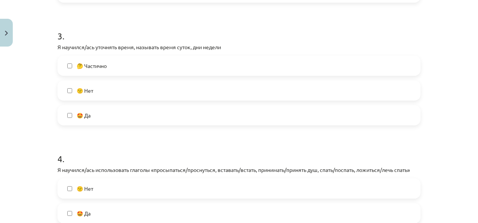
click at [107, 113] on label "🤩 Да" at bounding box center [239, 115] width 362 height 19
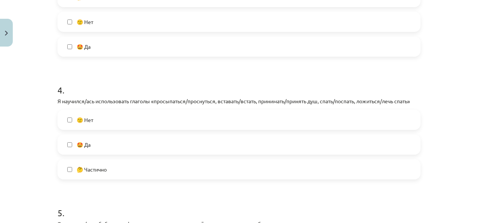
scroll to position [453, 0]
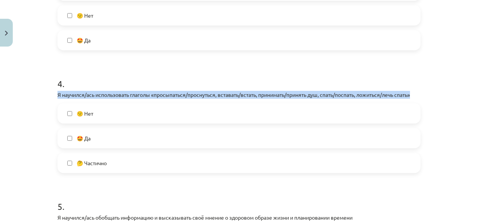
drag, startPoint x: 54, startPoint y: 92, endPoint x: 427, endPoint y: 92, distance: 373.6
click at [427, 92] on div "Mācību tēma: Krievu valodas b1 - 11. klases 1.ieskaites mācību materiāls #14 🤔 …" at bounding box center [239, 111] width 478 height 223
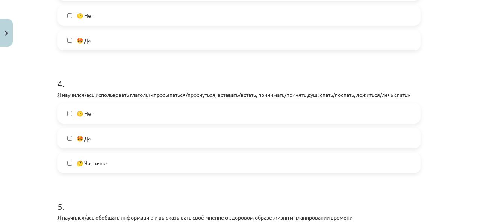
click at [120, 162] on label "🤔 Частично" at bounding box center [239, 163] width 362 height 19
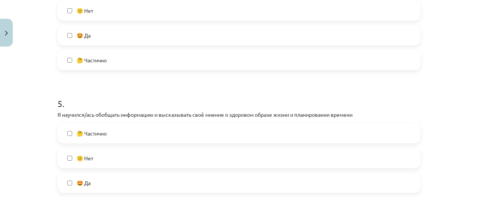
scroll to position [566, 0]
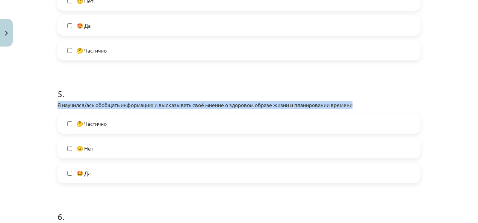
drag, startPoint x: 53, startPoint y: 102, endPoint x: 398, endPoint y: 102, distance: 344.7
click at [398, 102] on div "0 XP Saņemsi Viegls 500 pilda Apraksts Uzdevums Palīdzība 1 . Я научился/ась по…" at bounding box center [239, 88] width 372 height 1209
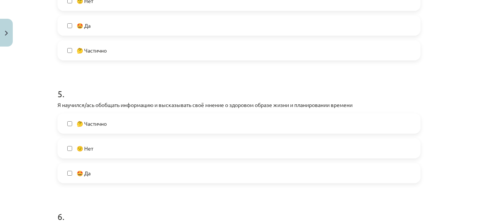
click at [114, 126] on label "🤔 Частично" at bounding box center [239, 123] width 362 height 19
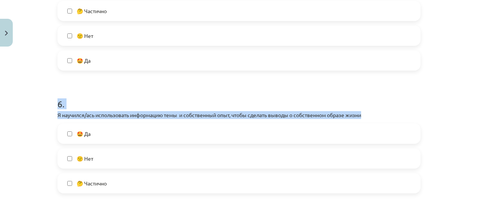
drag, startPoint x: 44, startPoint y: 102, endPoint x: 369, endPoint y: 115, distance: 325.0
click at [369, 115] on div "Mācību tēma: Krievu valodas b1 - 11. klases 1.ieskaites mācību materiāls #14 🤔 …" at bounding box center [239, 111] width 478 height 223
drag, startPoint x: 369, startPoint y: 115, endPoint x: 360, endPoint y: 113, distance: 8.8
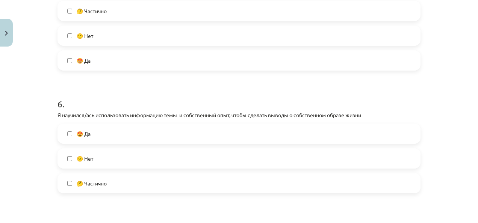
click at [88, 134] on span "🤩 Да" at bounding box center [84, 134] width 14 height 8
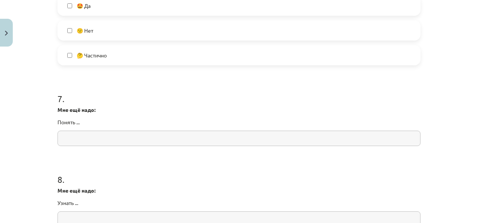
scroll to position [829, 0]
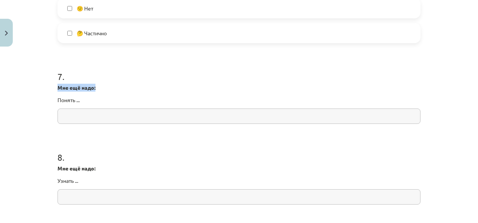
drag, startPoint x: 48, startPoint y: 86, endPoint x: 111, endPoint y: 89, distance: 63.2
click at [111, 89] on div "Mācību tēma: Krievu valodas b1 - 11. klases 1.ieskaites mācību materiāls #14 🤔 …" at bounding box center [239, 111] width 478 height 223
drag, startPoint x: 54, startPoint y: 73, endPoint x: 78, endPoint y: 100, distance: 36.2
click at [148, 112] on input "text" at bounding box center [239, 116] width 363 height 15
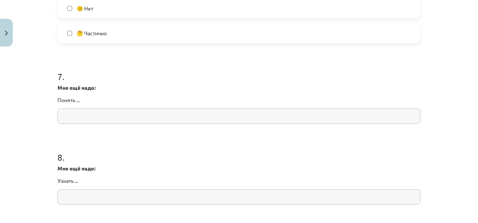
paste input "*********"
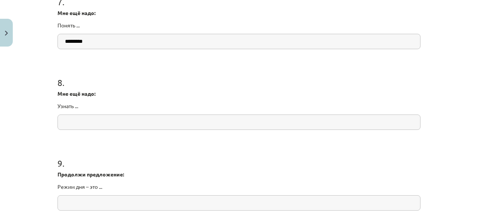
scroll to position [904, 0]
click at [64, 42] on input "*********" at bounding box center [239, 40] width 363 height 15
click at [63, 41] on input "*********" at bounding box center [239, 40] width 363 height 15
click at [60, 43] on input "*********" at bounding box center [239, 40] width 363 height 15
type input "*********"
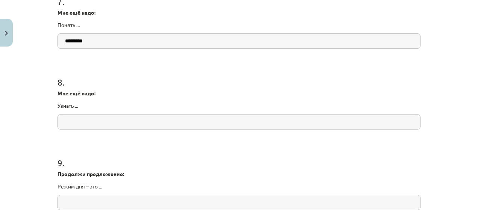
drag, startPoint x: 53, startPoint y: 79, endPoint x: 81, endPoint y: 108, distance: 40.7
drag, startPoint x: 120, startPoint y: 131, endPoint x: 114, endPoint y: 117, distance: 15.2
click at [112, 115] on input "text" at bounding box center [239, 121] width 363 height 15
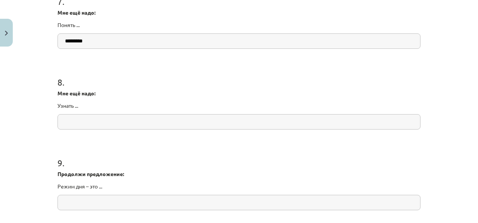
paste input "******"
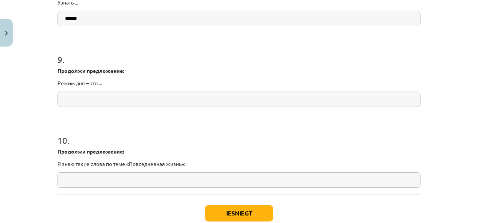
scroll to position [1017, 0]
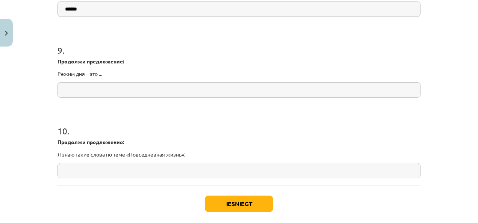
type input "******"
drag, startPoint x: 42, startPoint y: 43, endPoint x: 111, endPoint y: 71, distance: 74.0
click at [111, 72] on div "Mācību tēma: Krievu valodas b1 - 11. klases 1.ieskaites mācību materiāls #14 🤔 …" at bounding box center [239, 111] width 478 height 223
click at [164, 94] on input "text" at bounding box center [239, 89] width 363 height 15
paste input "**********"
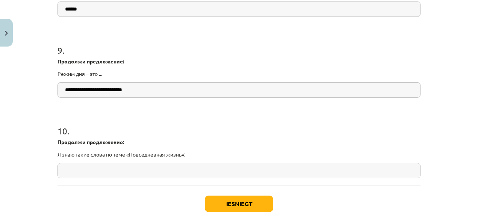
click at [61, 89] on input "**********" at bounding box center [239, 89] width 363 height 15
paste input "***"
type input "**********"
click at [136, 175] on input "text" at bounding box center [239, 170] width 363 height 15
drag, startPoint x: 58, startPoint y: 127, endPoint x: 118, endPoint y: 137, distance: 60.6
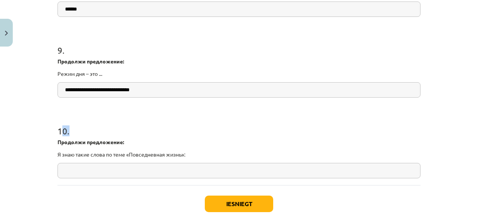
click at [124, 137] on div "10 . Продолжи предложение: Я знаю такие слова по теме «Повседневная жизнь»:" at bounding box center [239, 146] width 363 height 66
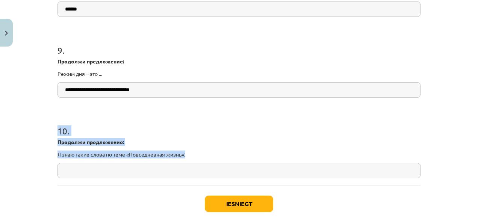
drag, startPoint x: 50, startPoint y: 129, endPoint x: 193, endPoint y: 154, distance: 145.2
drag, startPoint x: 193, startPoint y: 154, endPoint x: 170, endPoint y: 153, distance: 23.7
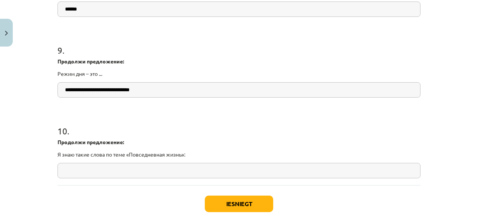
drag, startPoint x: 101, startPoint y: 181, endPoint x: 98, endPoint y: 177, distance: 5.9
click at [96, 173] on input "text" at bounding box center [239, 170] width 363 height 15
paste input "**********"
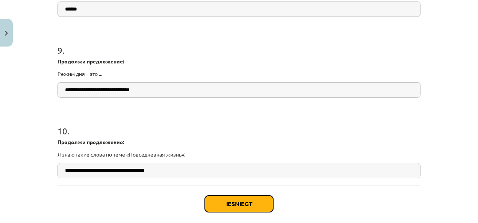
click at [225, 201] on button "Iesniegt" at bounding box center [239, 204] width 68 height 17
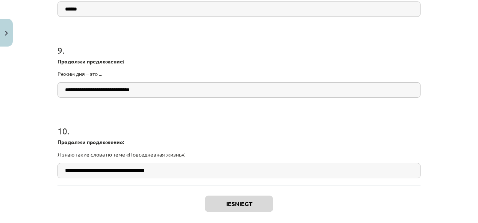
click at [179, 174] on input "**********" at bounding box center [239, 170] width 363 height 15
type input "**********"
click at [245, 200] on button "Iesniegt" at bounding box center [239, 204] width 68 height 17
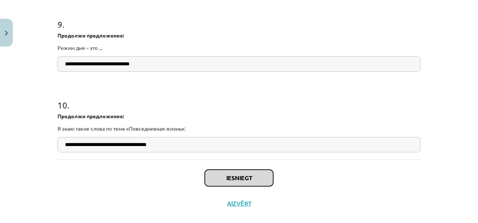
scroll to position [1054, 0]
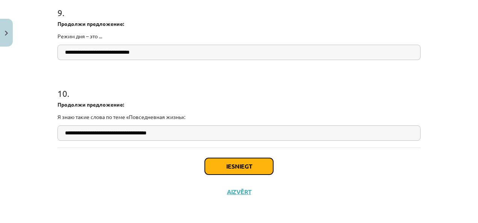
click at [257, 162] on button "Iesniegt" at bounding box center [239, 166] width 68 height 17
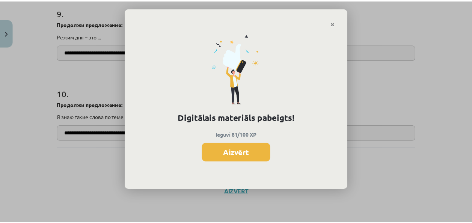
scroll to position [533, 0]
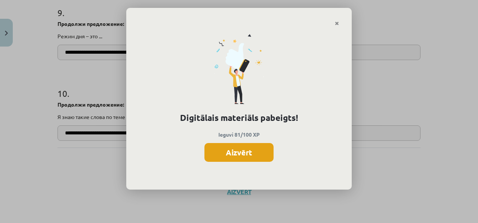
click at [256, 153] on button "Aizvērt" at bounding box center [238, 152] width 69 height 19
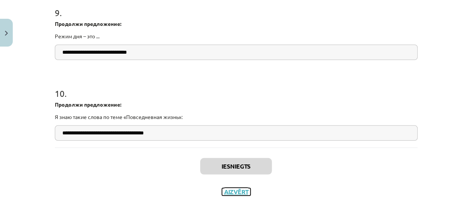
click at [222, 191] on button "Aizvērt" at bounding box center [236, 192] width 29 height 8
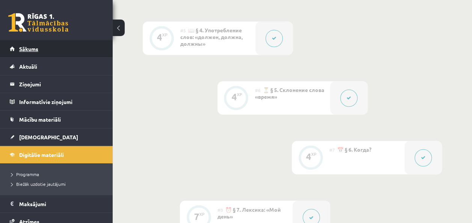
click at [47, 53] on link "Sākums" at bounding box center [57, 48] width 94 height 17
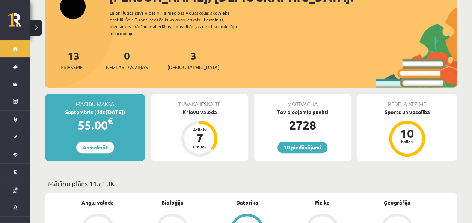
scroll to position [38, 0]
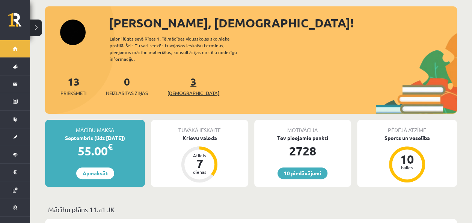
click at [180, 75] on link "3 Ieskaites" at bounding box center [194, 86] width 52 height 22
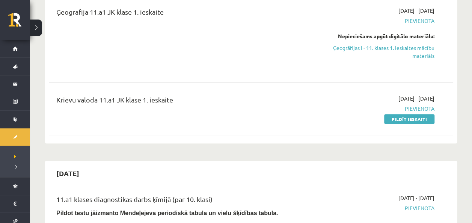
scroll to position [188, 0]
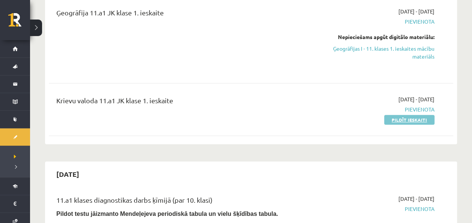
click at [404, 119] on link "Pildīt ieskaiti" at bounding box center [409, 120] width 50 height 10
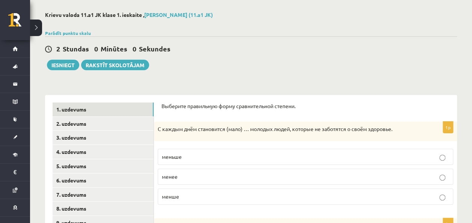
scroll to position [113, 0]
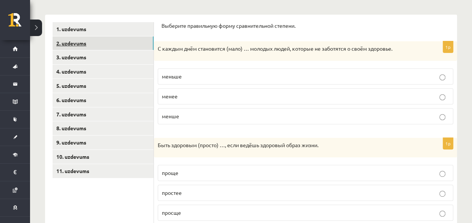
click at [100, 39] on link "2. uzdevums" at bounding box center [103, 43] width 101 height 14
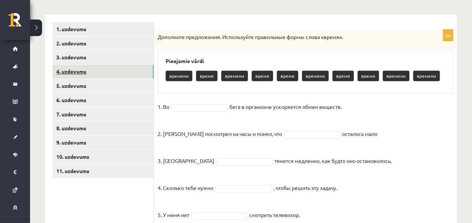
click at [98, 70] on link "4. uzdevums" at bounding box center [103, 72] width 101 height 14
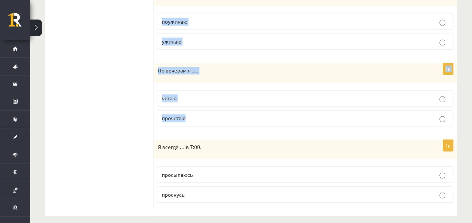
scroll to position [554, 0]
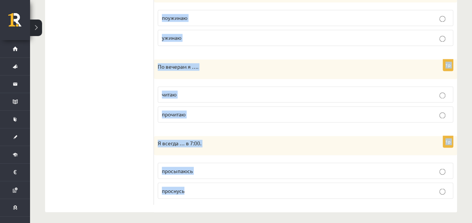
drag, startPoint x: 162, startPoint y: 22, endPoint x: 246, endPoint y: 192, distance: 190.4
drag, startPoint x: 246, startPoint y: 192, endPoint x: 185, endPoint y: 136, distance: 83.3
copy form "Выберите правильную форму глагола (НСВ / СВ). 1p Днём я … в школе. обедаю пообе…"
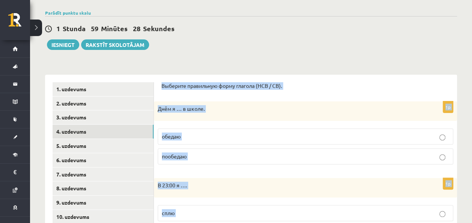
scroll to position [28, 0]
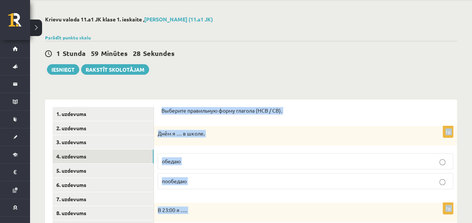
click at [226, 159] on p "обедаю" at bounding box center [306, 161] width 288 height 8
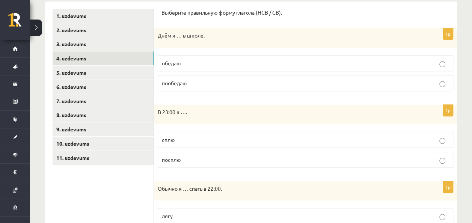
scroll to position [141, 0]
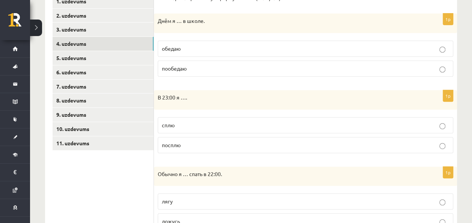
click at [226, 129] on label "сплю" at bounding box center [306, 125] width 296 height 16
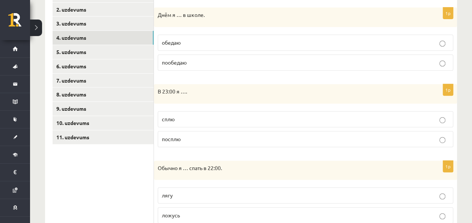
scroll to position [178, 0]
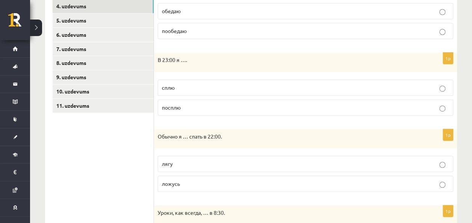
click at [213, 183] on p "ложусь" at bounding box center [306, 184] width 288 height 8
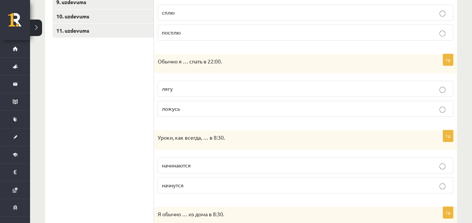
scroll to position [328, 0]
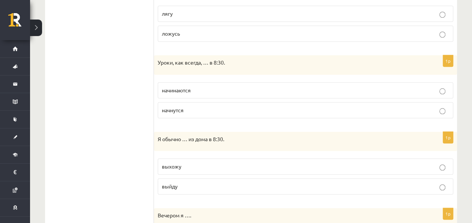
click at [200, 86] on p "начинаются" at bounding box center [306, 90] width 288 height 8
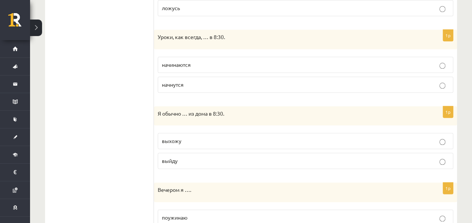
scroll to position [366, 0]
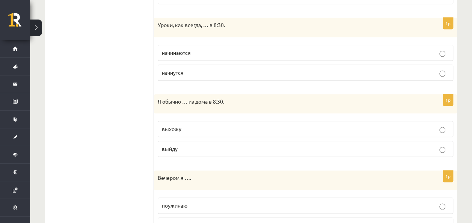
click at [194, 132] on label "выхожу" at bounding box center [306, 129] width 296 height 16
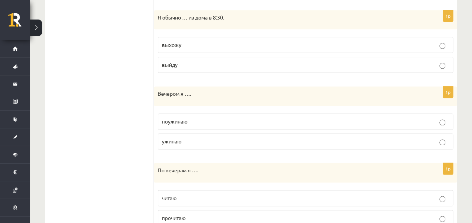
scroll to position [479, 0]
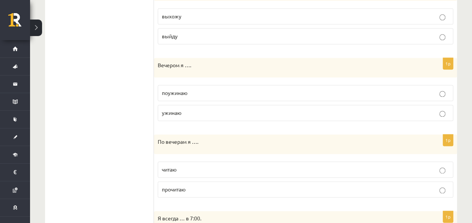
click at [212, 170] on label "читаю" at bounding box center [306, 170] width 296 height 16
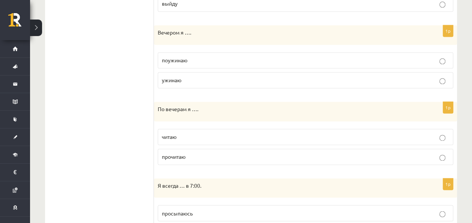
scroll to position [554, 0]
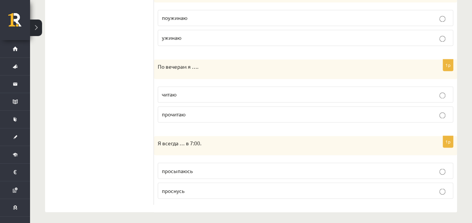
click at [187, 175] on fieldset "просыпаюсь проснусь" at bounding box center [306, 180] width 296 height 42
click at [188, 171] on label "просыпаюсь" at bounding box center [306, 171] width 296 height 16
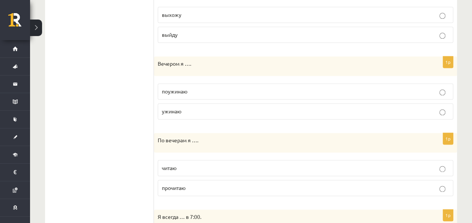
scroll to position [479, 0]
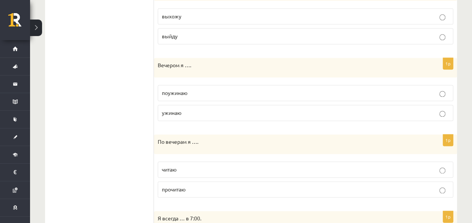
click at [217, 109] on p "ужинаю" at bounding box center [306, 113] width 288 height 8
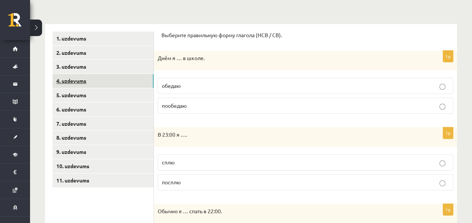
scroll to position [103, 0]
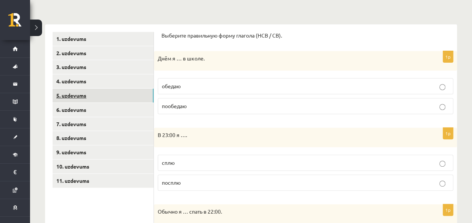
click at [110, 93] on link "5. uzdevums" at bounding box center [103, 96] width 101 height 14
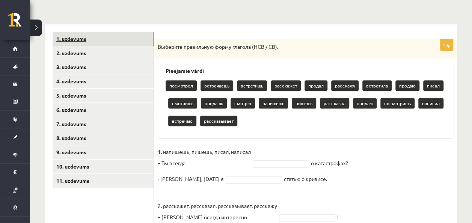
click at [101, 43] on link "1. uzdevums" at bounding box center [103, 39] width 101 height 14
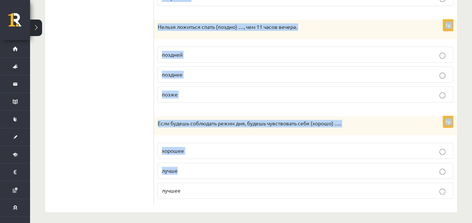
scroll to position [424, 0]
drag, startPoint x: 159, startPoint y: 30, endPoint x: 224, endPoint y: 183, distance: 166.4
drag, startPoint x: 224, startPoint y: 183, endPoint x: 213, endPoint y: 118, distance: 66.4
copy form "Выберите правильную форму сравнительной степени. 1p С каждым днём становится (м…"
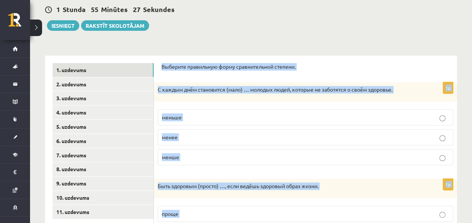
scroll to position [48, 0]
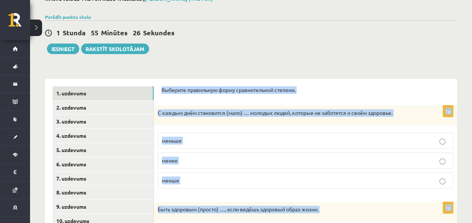
drag, startPoint x: 223, startPoint y: 139, endPoint x: 219, endPoint y: 147, distance: 8.1
click at [223, 140] on p "меньше" at bounding box center [306, 141] width 288 height 8
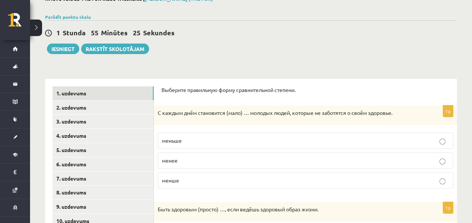
drag, startPoint x: 211, startPoint y: 38, endPoint x: 215, endPoint y: 26, distance: 12.0
click at [213, 29] on div "1 Stunda 55 Minūtes 25 Sekundes Ieskaite saglabāta! Iesniegt Rakstīt skolotājam" at bounding box center [251, 37] width 412 height 34
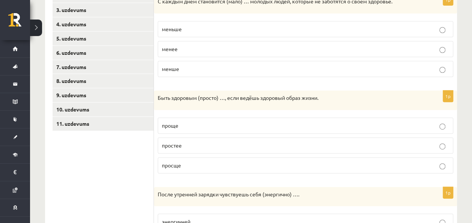
scroll to position [161, 0]
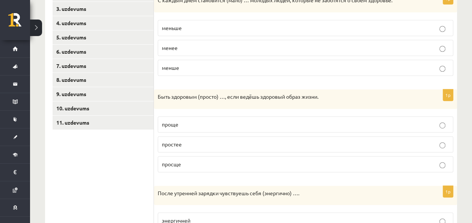
click at [195, 122] on p "проще" at bounding box center [306, 125] width 288 height 8
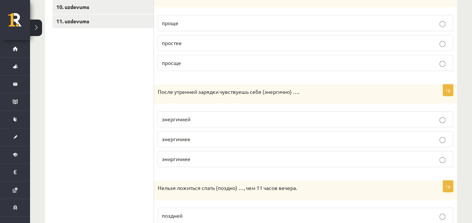
scroll to position [274, 0]
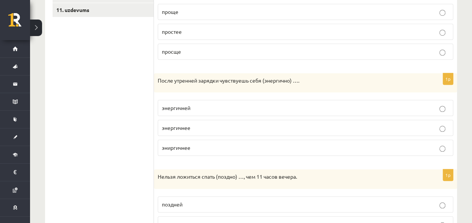
click at [198, 145] on p "эниргичнее" at bounding box center [306, 148] width 288 height 8
click at [194, 125] on p "энергичнее" at bounding box center [306, 128] width 288 height 8
drag, startPoint x: 114, startPoint y: 106, endPoint x: 121, endPoint y: 104, distance: 6.9
click at [114, 106] on ul "1. uzdevums 2. uzdevums 3. uzdevums 4. uzdevums 5. uzdevums 6. uzdevums 7. uzde…" at bounding box center [103, 108] width 101 height 494
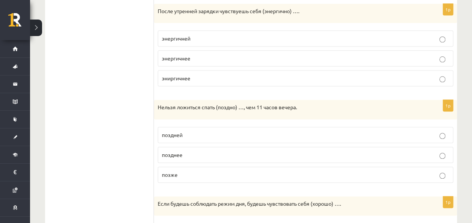
scroll to position [349, 0]
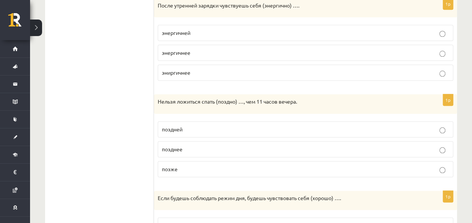
click at [195, 168] on p "позже" at bounding box center [306, 169] width 288 height 8
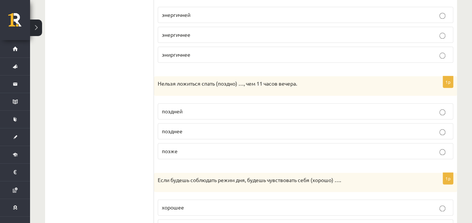
scroll to position [424, 0]
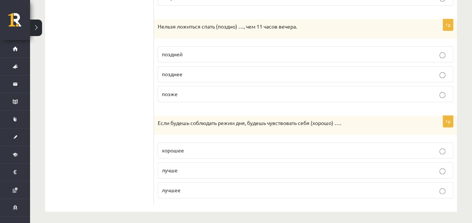
click at [191, 168] on p "лучше" at bounding box center [306, 171] width 288 height 8
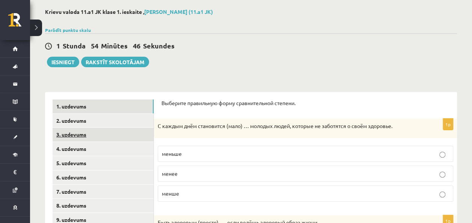
scroll to position [75, 0]
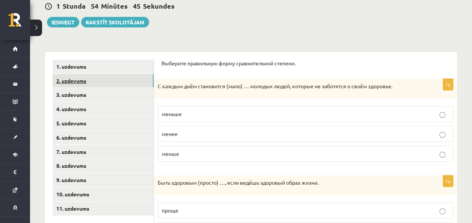
click at [104, 75] on link "2. uzdevums" at bounding box center [103, 81] width 101 height 14
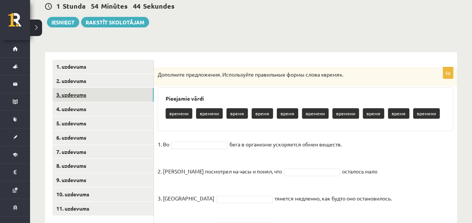
click at [97, 95] on link "3. uzdevums" at bounding box center [103, 95] width 101 height 14
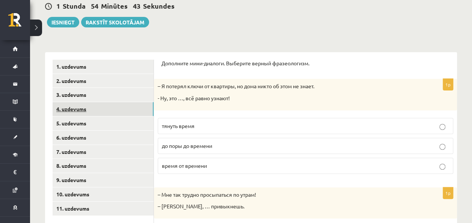
click at [94, 108] on link "4. uzdevums" at bounding box center [103, 109] width 101 height 14
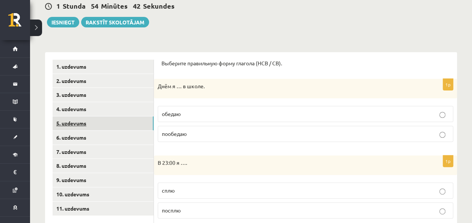
click at [100, 124] on link "5. uzdevums" at bounding box center [103, 124] width 101 height 14
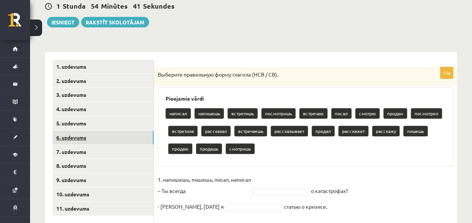
click at [101, 134] on link "6. uzdevums" at bounding box center [103, 138] width 101 height 14
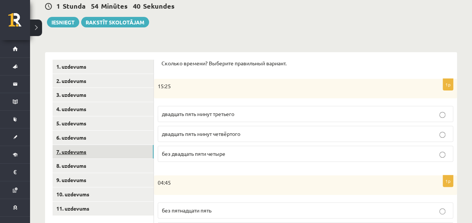
click at [108, 154] on link "7. uzdevums" at bounding box center [103, 152] width 101 height 14
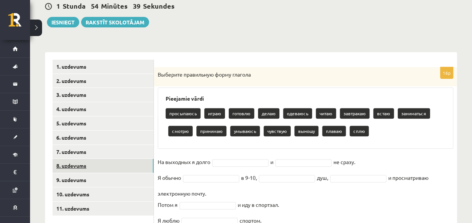
click at [104, 165] on link "8. uzdevums" at bounding box center [103, 166] width 101 height 14
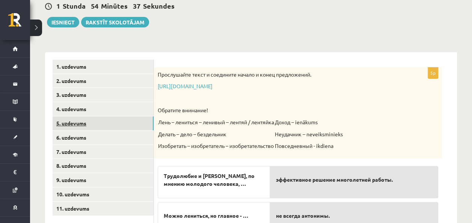
click at [88, 125] on link "5. uzdevums" at bounding box center [103, 124] width 101 height 14
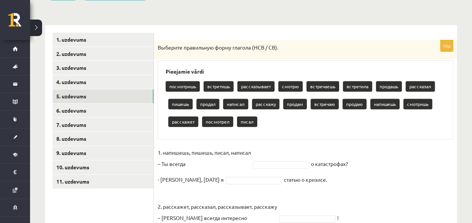
scroll to position [150, 0]
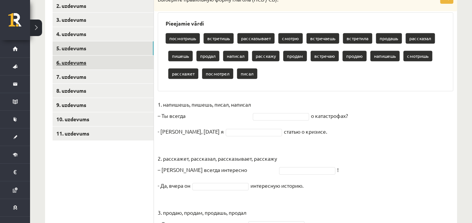
click at [99, 64] on link "6. uzdevums" at bounding box center [103, 63] width 101 height 14
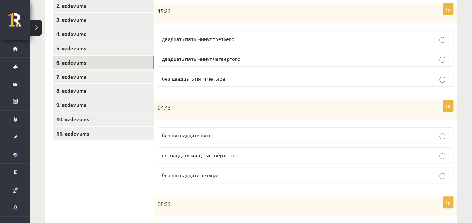
scroll to position [75, 0]
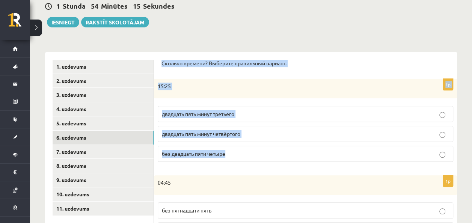
drag, startPoint x: 159, startPoint y: 52, endPoint x: 267, endPoint y: 155, distance: 148.6
copy form "Сколько времени? Выберите правильный вариант. 1p 15:25 двадцать пять минут трет…"
click at [226, 135] on span "двадцать пять минут четвёртого" at bounding box center [201, 133] width 79 height 7
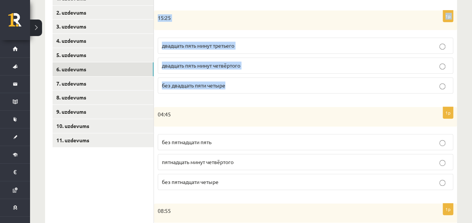
scroll to position [150, 0]
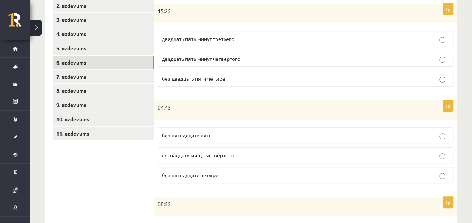
click at [221, 109] on p "04:45" at bounding box center [287, 108] width 258 height 8
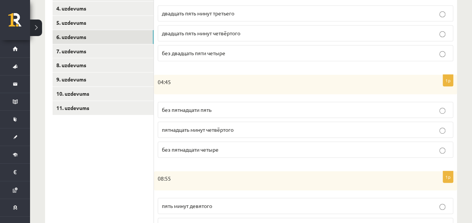
scroll to position [226, 0]
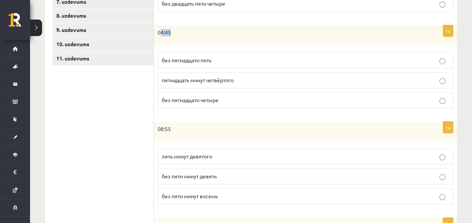
drag, startPoint x: 162, startPoint y: 20, endPoint x: 175, endPoint y: 21, distance: 13.2
click at [175, 21] on form "Сколько времени? Выберите правильный вариант. 1p 15:25 двадцать пять минут трет…" at bounding box center [306, 156] width 288 height 494
drag, startPoint x: 175, startPoint y: 21, endPoint x: 156, endPoint y: 18, distance: 19.8
click at [156, 18] on div "Сколько времени? Выберите правильный вариант. 1p 15:25 двадцать пять минут трет…" at bounding box center [305, 156] width 303 height 509
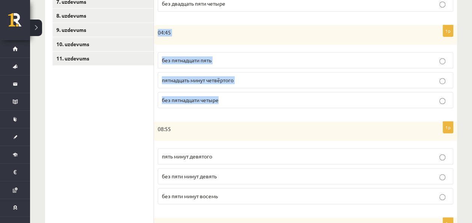
drag, startPoint x: 157, startPoint y: 29, endPoint x: 226, endPoint y: 97, distance: 97.0
click at [226, 97] on div "1p 04:45 без пятнадцати пять пятнадцать минут четвёртого без пятнадцати четыре" at bounding box center [305, 69] width 303 height 89
copy div "04:45 без пятнадцати пять пятнадцать минут четвёртого без пятнадцати четыре"
drag, startPoint x: 196, startPoint y: 51, endPoint x: 201, endPoint y: 60, distance: 10.4
click at [196, 51] on fieldset "без пятнадцати пять пятнадцать минут четвёртого без пятнадцати четыре" at bounding box center [306, 79] width 296 height 62
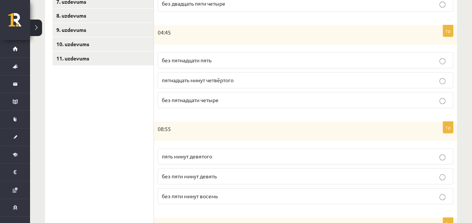
click at [238, 129] on p "08:55" at bounding box center [287, 130] width 258 height 8
click at [246, 61] on p "без пятнадцати пять" at bounding box center [306, 60] width 288 height 8
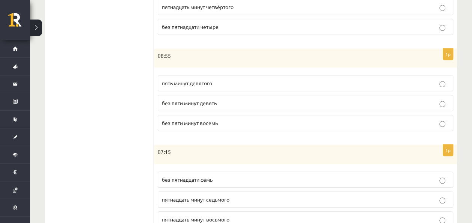
scroll to position [301, 0]
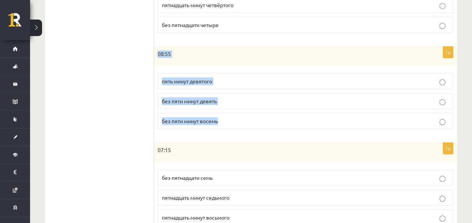
drag, startPoint x: 157, startPoint y: 49, endPoint x: 231, endPoint y: 122, distance: 104.2
click at [231, 122] on div "1p 08:55 пять минут девятого без пяти минут девять без пяти минут восемь" at bounding box center [305, 91] width 303 height 89
copy div "08:55 пять минут девятого без пяти минут девять без пяти минут восемь"
click at [220, 101] on p "без пяти минут девять" at bounding box center [306, 101] width 288 height 8
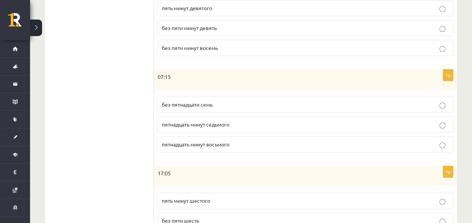
scroll to position [376, 0]
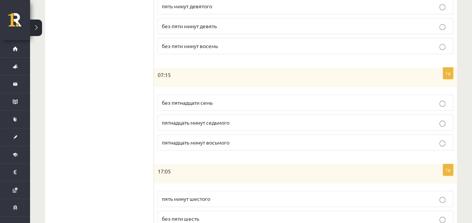
drag, startPoint x: 150, startPoint y: 65, endPoint x: 192, endPoint y: 97, distance: 53.2
click at [192, 97] on div "**********" at bounding box center [251, 6] width 412 height 509
drag, startPoint x: 192, startPoint y: 97, endPoint x: 181, endPoint y: 69, distance: 30.4
click at [181, 69] on div "07:15" at bounding box center [305, 78] width 303 height 20
click at [180, 71] on p "07:15" at bounding box center [287, 75] width 258 height 8
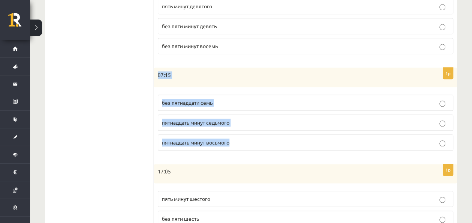
drag, startPoint x: 159, startPoint y: 67, endPoint x: 257, endPoint y: 148, distance: 126.6
click at [257, 148] on div "1p 07:15 без пятнадцати семь пятнадцать минут седьмого пятнадцать минут восьмого" at bounding box center [305, 112] width 303 height 89
click at [279, 139] on p "пятнадцать минут восьмого" at bounding box center [306, 143] width 288 height 8
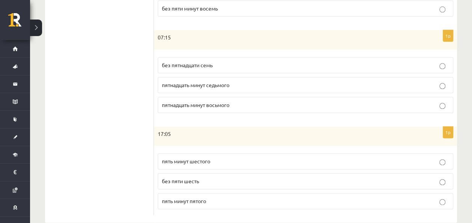
scroll to position [424, 0]
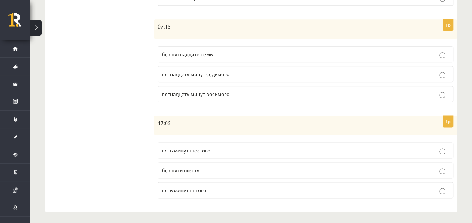
click at [158, 116] on div "17:05" at bounding box center [305, 126] width 303 height 20
click at [194, 147] on span "пять минут шестого" at bounding box center [186, 150] width 48 height 7
click at [215, 188] on p "пять минут пятого" at bounding box center [306, 190] width 288 height 8
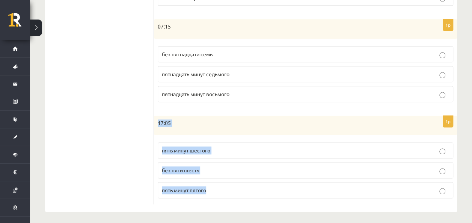
drag, startPoint x: 156, startPoint y: 117, endPoint x: 217, endPoint y: 183, distance: 90.4
click at [217, 183] on div "1p 17:05 пять минут шестого без пяти шесть пять минут пятого" at bounding box center [305, 160] width 303 height 89
copy div "17:05 пять минут шестого без пяти шесть пять минут пятого"
click at [215, 151] on label "пять минут шестого" at bounding box center [306, 150] width 296 height 16
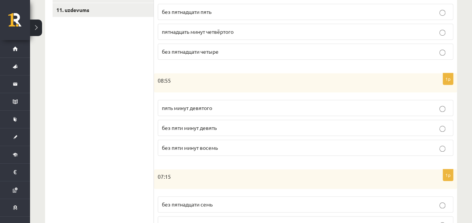
click at [102, 70] on ul "1. uzdevums 2. uzdevums 3. uzdevums 4. uzdevums 5. uzdevums 6. uzdevums 7. uzde…" at bounding box center [103, 108] width 101 height 494
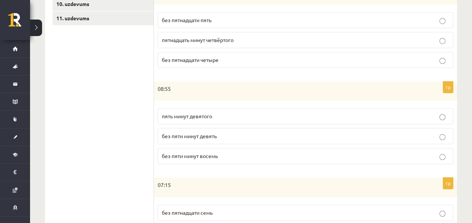
scroll to position [86, 0]
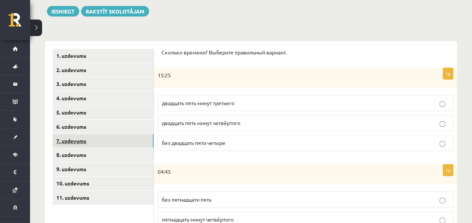
click at [111, 139] on link "7. uzdevums" at bounding box center [103, 141] width 101 height 14
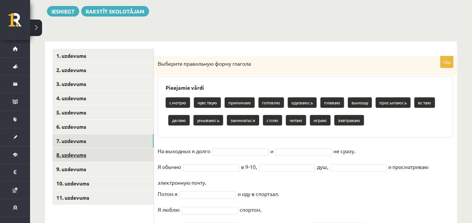
click at [129, 157] on link "8. uzdevums" at bounding box center [103, 155] width 101 height 14
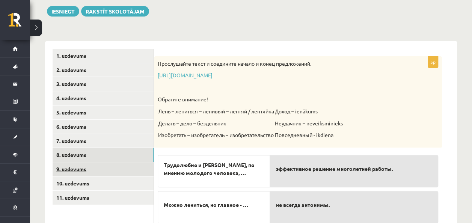
click at [130, 168] on link "9. uzdevums" at bounding box center [103, 169] width 101 height 14
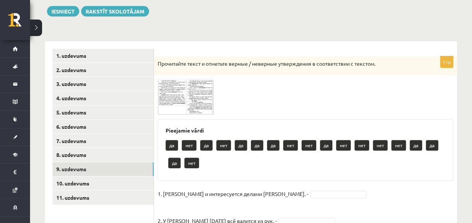
click at [180, 89] on img at bounding box center [186, 96] width 56 height 35
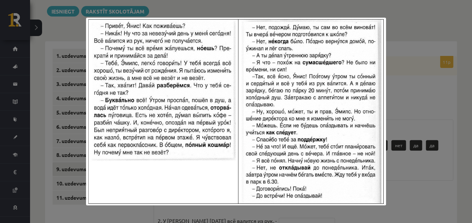
click at [437, 86] on div at bounding box center [236, 111] width 472 height 223
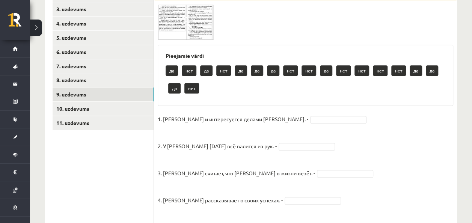
scroll to position [161, 0]
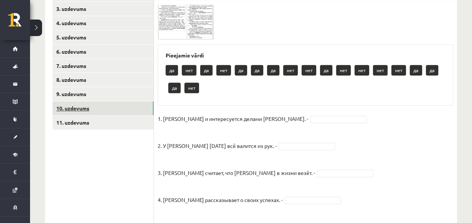
click at [116, 109] on link "10. uzdevums" at bounding box center [103, 108] width 101 height 14
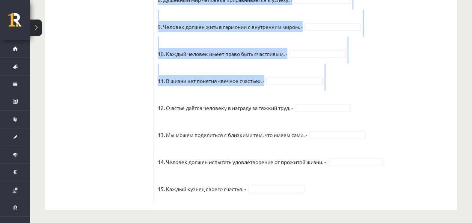
scroll to position [723, 0]
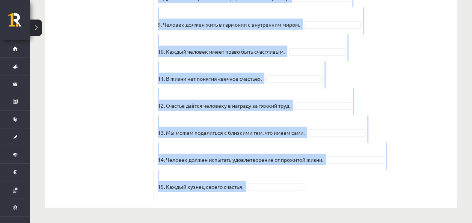
drag, startPoint x: 155, startPoint y: 73, endPoint x: 282, endPoint y: 210, distance: 186.4
copy div "Прочитайте текст и отметьте верные / неверные утверждения в соответствии с текс…"
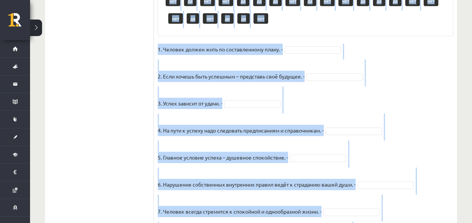
scroll to position [460, 0]
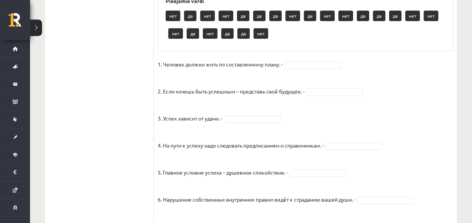
click at [61, 148] on ul "1. uzdevums 2. uzdevums 3. uzdevums 4. uzdevums 5. uzdevums 6. uzdevums 7. uzde…" at bounding box center [103, 66] width 101 height 782
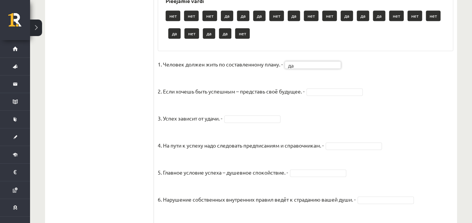
drag, startPoint x: 306, startPoint y: 68, endPoint x: 307, endPoint y: 73, distance: 4.9
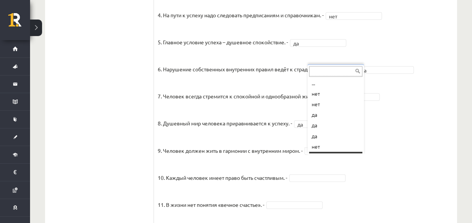
scroll to position [9, 0]
click at [324, 188] on fieldset "1. Человек должен жить по составленному плану. - нет *** 2. Если хочешь быть ус…" at bounding box center [306, 125] width 296 height 395
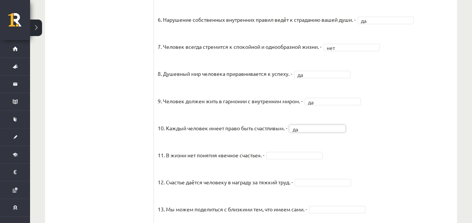
scroll to position [648, 0]
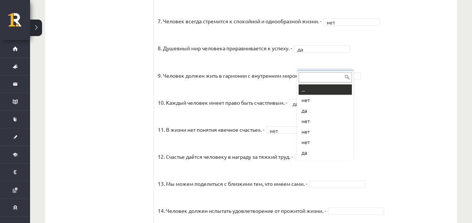
drag, startPoint x: 321, startPoint y: 162, endPoint x: 315, endPoint y: 145, distance: 18.3
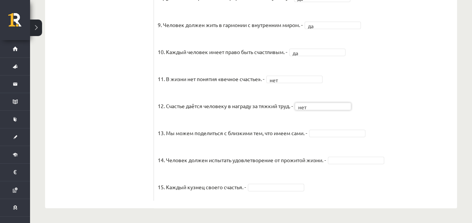
scroll to position [705, 0]
click at [321, 138] on fieldset "1. Человек должен жить по составленному плану. - нет *** 2. Если хочешь быть ус…" at bounding box center [306, -1] width 296 height 395
click at [322, 137] on fieldset "1. Человек должен жить по составленному плану. - нет *** 2. Если хочешь быть ус…" at bounding box center [306, -1] width 296 height 395
click at [365, 155] on fieldset "1. Человек должен жить по составленному плану. - нет *** 2. Если хочешь быть ус…" at bounding box center [306, -1] width 296 height 395
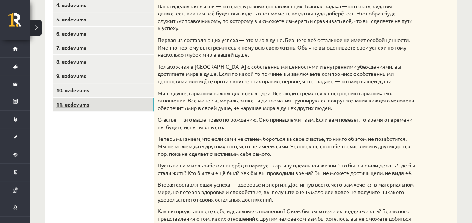
click at [119, 102] on link "11. uzdevums" at bounding box center [103, 105] width 101 height 14
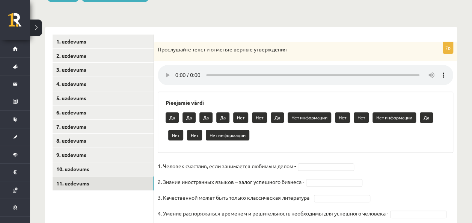
scroll to position [99, 0]
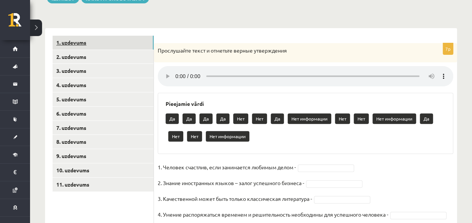
click at [101, 44] on link "1. uzdevums" at bounding box center [103, 43] width 101 height 14
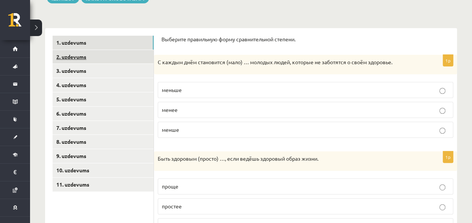
click at [100, 50] on link "2. uzdevums" at bounding box center [103, 57] width 101 height 14
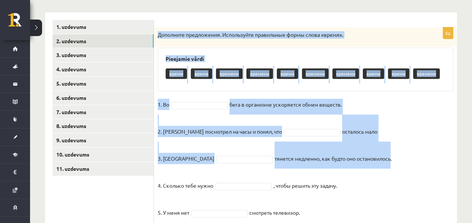
scroll to position [168, 0]
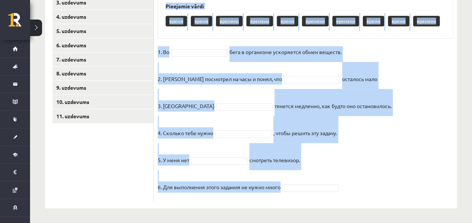
drag, startPoint x: 158, startPoint y: 48, endPoint x: 379, endPoint y: 204, distance: 270.7
click at [379, 204] on div "6p Дополните предложения. Используйте правильные формы слова «время». Pieejamie…" at bounding box center [305, 84] width 303 height 249
copy div "Дополните предложения. Используйте правильные формы слова «время». Pieejamie vā…"
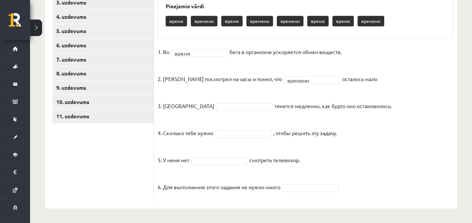
click at [190, 111] on fieldset "1. Во время ***** бега в организме ускоряется обмен веществ. 2. Андрис посмотре…" at bounding box center [306, 121] width 296 height 151
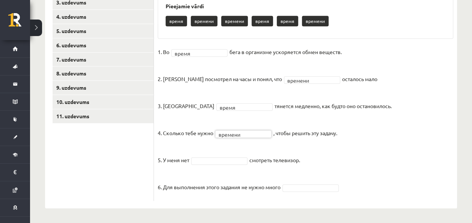
click at [220, 165] on fieldset "1. Во время ***** бега в организме ускоряется обмен веществ. 2. Андрис посмотре…" at bounding box center [306, 121] width 296 height 151
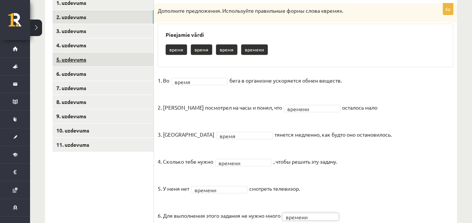
scroll to position [92, 0]
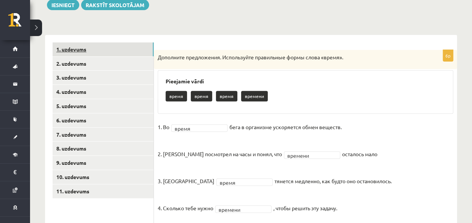
click at [118, 43] on link "1. uzdevums" at bounding box center [103, 49] width 101 height 14
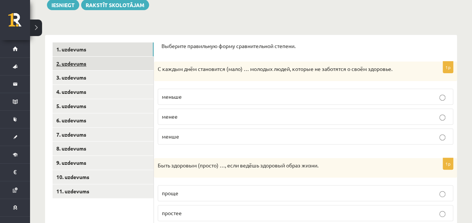
click at [119, 60] on link "2. uzdevums" at bounding box center [103, 64] width 101 height 14
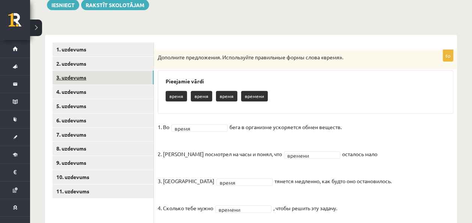
click at [117, 83] on link "3. uzdevums" at bounding box center [103, 78] width 101 height 14
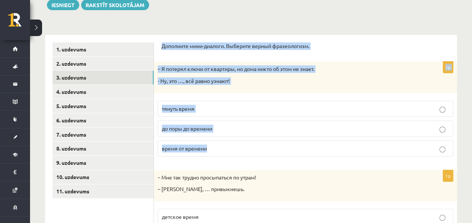
drag, startPoint x: 161, startPoint y: 45, endPoint x: 248, endPoint y: 159, distance: 143.7
copy form "Дополните мини-диалоги. Выберите верный фразеологизм. 1p – Я потерял ключи от к…"
click at [225, 126] on p "до поры до времени" at bounding box center [306, 129] width 288 height 8
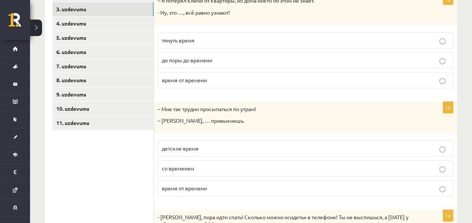
scroll to position [205, 0]
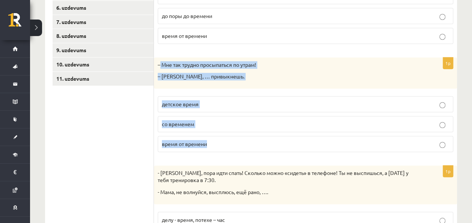
drag, startPoint x: 159, startPoint y: 61, endPoint x: 235, endPoint y: 148, distance: 115.1
click at [235, 148] on div "1p – Мне так трудно просыпаться по утрам! – Ничего, … привыкнешь. детское время…" at bounding box center [305, 108] width 303 height 101
drag, startPoint x: 235, startPoint y: 148, endPoint x: 232, endPoint y: 64, distance: 83.9
copy div "Мне так трудно просыпаться по утрам! – Ничего, … привыкнешь. детское время со в…"
click at [218, 119] on label "со временем" at bounding box center [306, 124] width 296 height 16
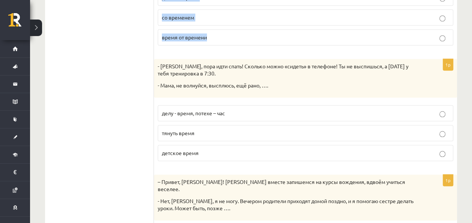
scroll to position [318, 0]
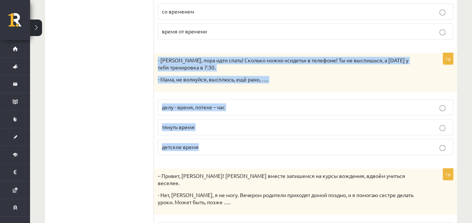
drag, startPoint x: 154, startPoint y: 58, endPoint x: 215, endPoint y: 139, distance: 101.3
click at [215, 139] on div "1p - Антон, пора идти спать! Сколько можно «сидеть» в телефоне! Ты не выспишься…" at bounding box center [305, 107] width 303 height 108
click at [263, 143] on p "детское время" at bounding box center [306, 147] width 288 height 8
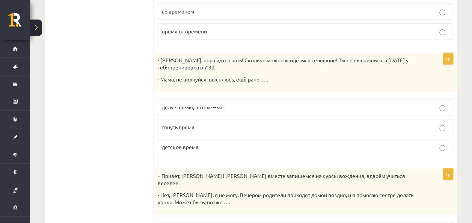
click at [251, 104] on p "делу - время, потехе – час" at bounding box center [306, 107] width 288 height 8
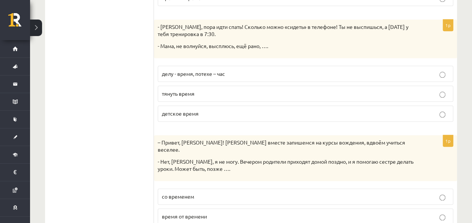
scroll to position [391, 0]
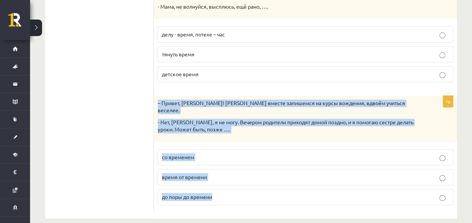
drag, startPoint x: 154, startPoint y: 96, endPoint x: 250, endPoint y: 197, distance: 139.1
click at [250, 197] on div "1p – Привет, Янис! Давай вместе запишемся на курсы вождения, вдвоём учиться вес…" at bounding box center [305, 153] width 303 height 115
click at [219, 153] on p "со временем" at bounding box center [306, 157] width 288 height 8
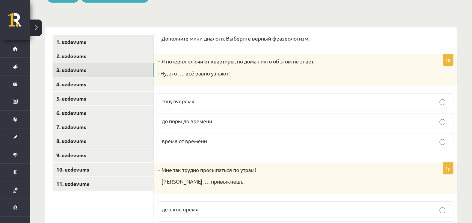
scroll to position [53, 0]
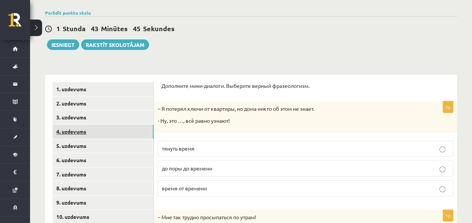
click at [116, 128] on link "4. uzdevums" at bounding box center [103, 132] width 101 height 14
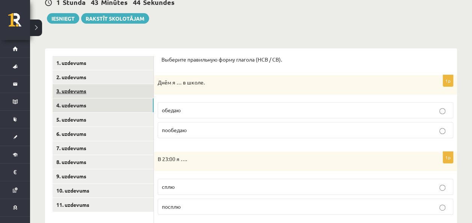
scroll to position [90, 0]
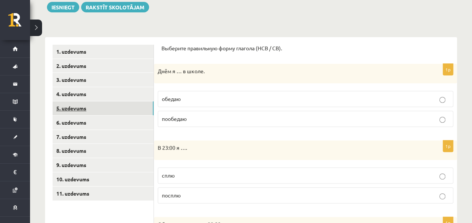
click at [120, 107] on link "5. uzdevums" at bounding box center [103, 108] width 101 height 14
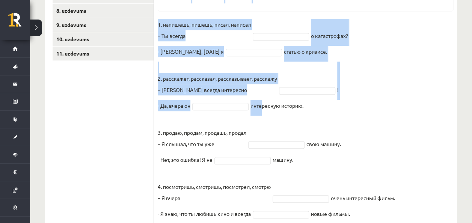
scroll to position [311, 0]
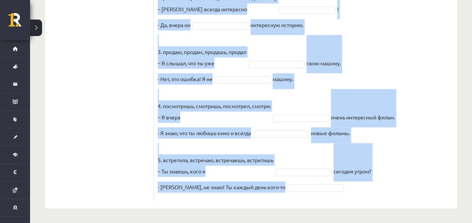
drag, startPoint x: 162, startPoint y: 9, endPoint x: 394, endPoint y: 206, distance: 304.8
click at [394, 206] on div "10p Выберите правильную форму глагола (НСВ / СВ). Pieejamie vārdi расскажет пиш…" at bounding box center [305, 12] width 303 height 392
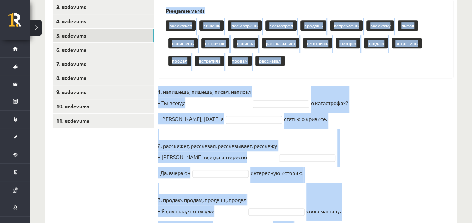
scroll to position [161, 0]
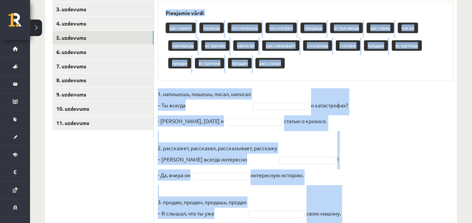
click at [237, 72] on div "Pieejamie vārdi расскажет пишешь посмотришь посмотрел продашь встречаешь расска…" at bounding box center [306, 41] width 296 height 79
click at [428, 100] on fieldset "1. напишешь, пишешь, писал, написал – Ты всегда о катастрофах? - Нет, вчера я с…" at bounding box center [306, 217] width 296 height 259
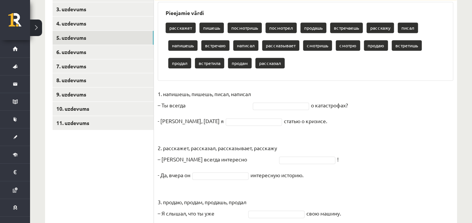
drag, startPoint x: 203, startPoint y: 101, endPoint x: 233, endPoint y: 112, distance: 32.3
click at [203, 101] on p "1. напишешь, пишешь, писал, написал – Ты всегда" at bounding box center [204, 99] width 93 height 23
drag, startPoint x: 239, startPoint y: 114, endPoint x: 254, endPoint y: 105, distance: 16.9
click at [240, 112] on fieldset "1. напишешь, пишешь, писал, написал – Ты всегда о катастрофах? - Нет, вчера я с…" at bounding box center [306, 217] width 296 height 259
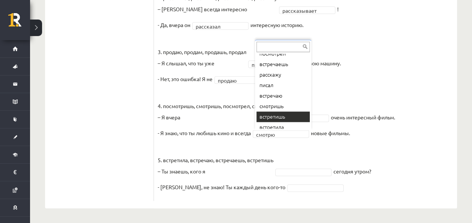
scroll to position [62, 0]
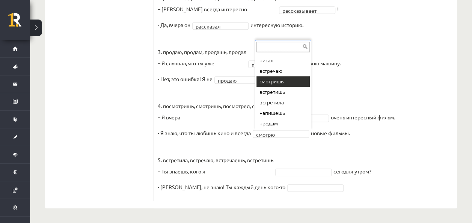
drag, startPoint x: 295, startPoint y: 80, endPoint x: 250, endPoint y: 6, distance: 86.8
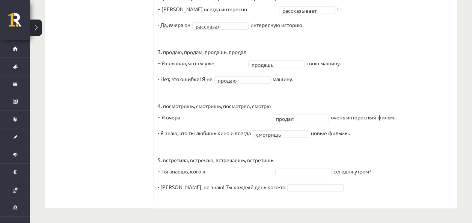
click at [288, 175] on fieldset "**********" at bounding box center [306, 67] width 296 height 259
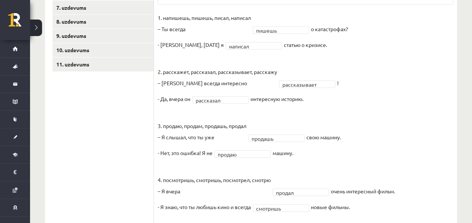
scroll to position [143, 0]
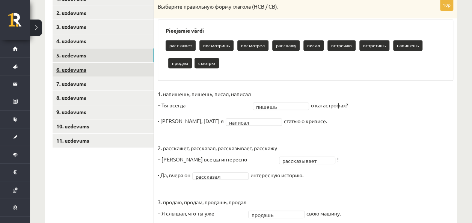
click at [129, 70] on link "6. uzdevums" at bounding box center [103, 70] width 101 height 14
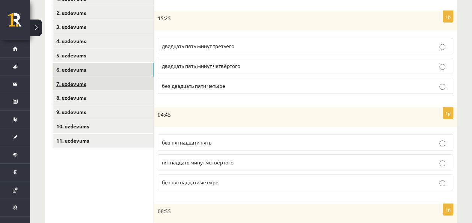
click at [127, 86] on link "7. uzdevums" at bounding box center [103, 84] width 101 height 14
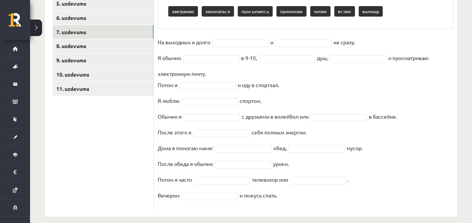
scroll to position [203, 0]
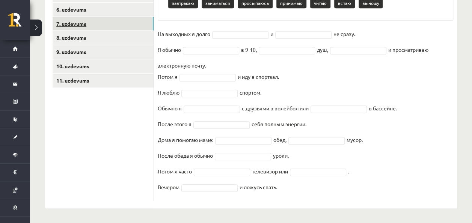
click at [121, 27] on link "7. uzdevums" at bounding box center [103, 24] width 101 height 14
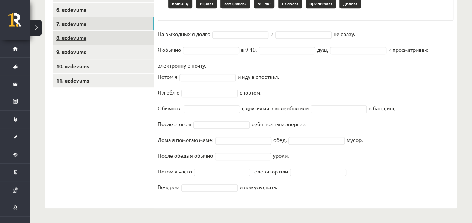
click at [124, 34] on link "8. uzdevums" at bounding box center [103, 38] width 101 height 14
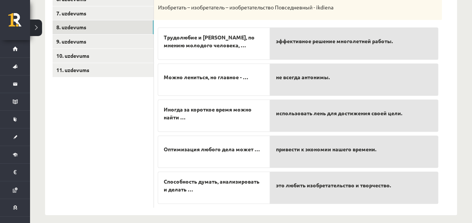
scroll to position [219, 0]
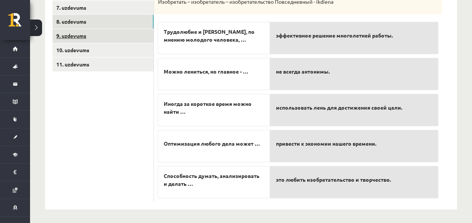
click at [131, 35] on link "9. uzdevums" at bounding box center [103, 36] width 101 height 14
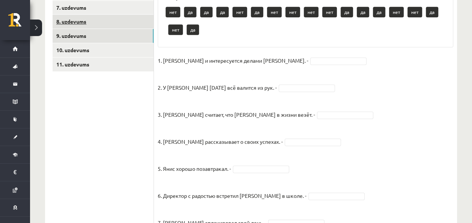
click at [122, 15] on link "8. uzdevums" at bounding box center [103, 22] width 101 height 14
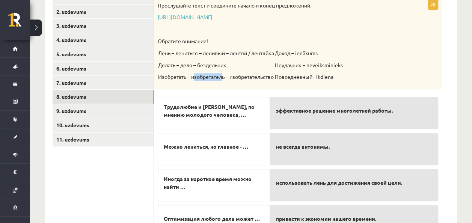
drag, startPoint x: 197, startPoint y: 70, endPoint x: 188, endPoint y: 63, distance: 11.3
click at [189, 64] on td "Лень – лениться – ленивый – лентяй / лентяйка Делать – дело – бездельник Изобре…" at bounding box center [216, 67] width 117 height 36
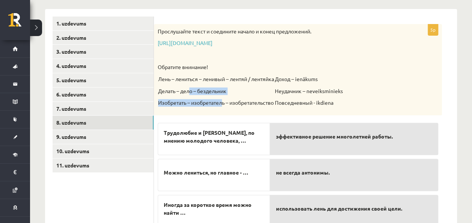
scroll to position [107, 0]
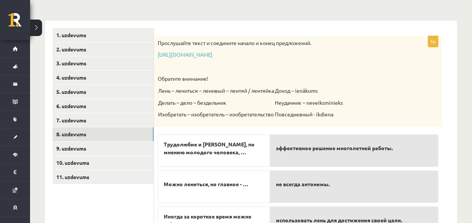
click at [325, 65] on p at bounding box center [279, 67] width 243 height 8
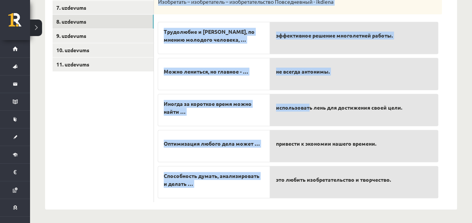
scroll to position [219, 0]
drag, startPoint x: 155, startPoint y: 5, endPoint x: 310, endPoint y: 98, distance: 180.4
click at [310, 98] on div "5p Прослушайте текст и соедините начало и конец предложений. https://www.zvaigz…" at bounding box center [298, 62] width 288 height 279
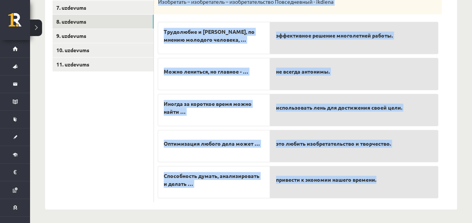
drag, startPoint x: 156, startPoint y: 36, endPoint x: 407, endPoint y: 176, distance: 287.4
click at [407, 176] on div "5p Прослушайте текст и соедините начало и конец предложений. https://www.zvaigz…" at bounding box center [298, 62] width 288 height 279
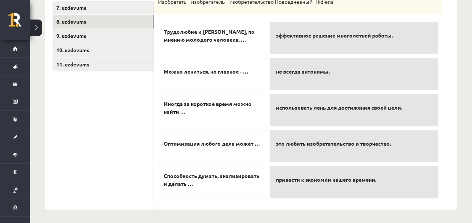
click at [117, 98] on ul "1. uzdevums 2. uzdevums 3. uzdevums 4. uzdevums 5. uzdevums 6. uzdevums 7. uzde…" at bounding box center [103, 58] width 101 height 287
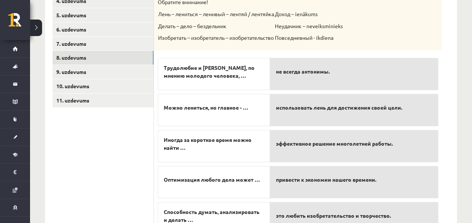
scroll to position [182, 0]
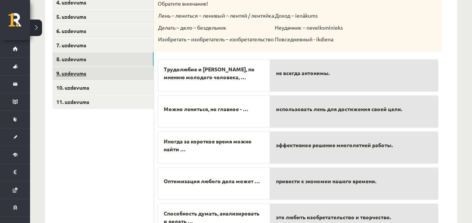
click at [109, 75] on link "9. uzdevums" at bounding box center [103, 74] width 101 height 14
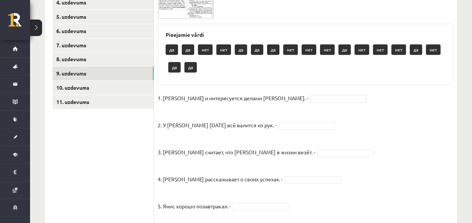
scroll to position [144, 0]
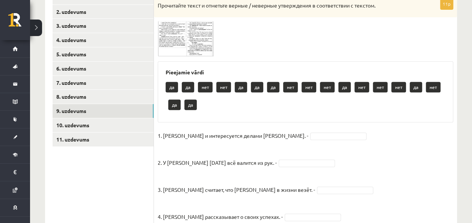
click at [191, 46] on img at bounding box center [186, 38] width 56 height 35
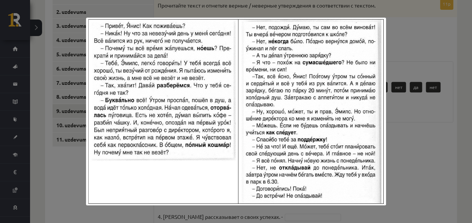
drag, startPoint x: 398, startPoint y: 151, endPoint x: 401, endPoint y: 147, distance: 5.3
click at [401, 148] on div at bounding box center [236, 111] width 472 height 223
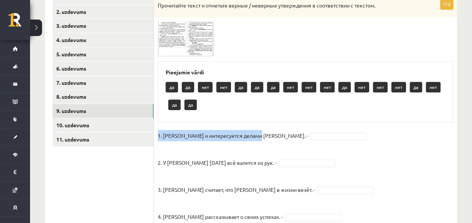
drag, startPoint x: 156, startPoint y: 132, endPoint x: 257, endPoint y: 132, distance: 101.1
click at [257, 132] on div "11p Прочитайте текст и отметьте верные / неверные утверждения в соответствии с …" at bounding box center [305, 214] width 303 height 433
drag, startPoint x: 257, startPoint y: 132, endPoint x: 251, endPoint y: 136, distance: 8.0
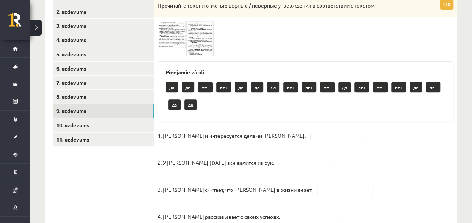
click at [264, 104] on div "да да нет нет да да да нет нет нет да нет нет нет да нет да да" at bounding box center [306, 96] width 280 height 35
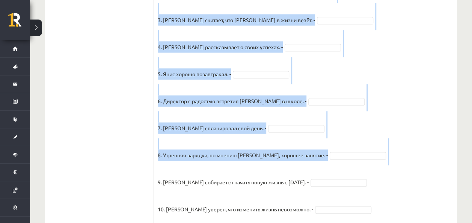
scroll to position [375, 0]
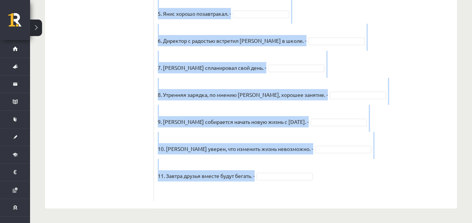
drag, startPoint x: 156, startPoint y: 53, endPoint x: 289, endPoint y: 185, distance: 187.1
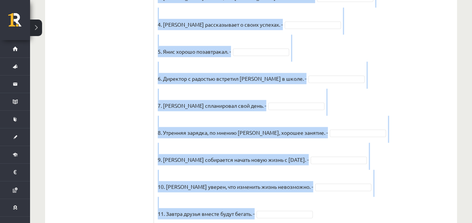
scroll to position [224, 0]
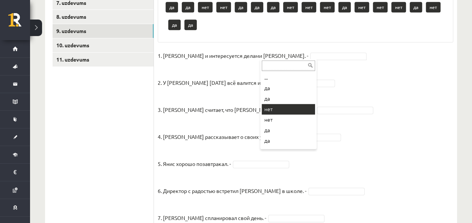
drag, startPoint x: 285, startPoint y: 108, endPoint x: 282, endPoint y: 94, distance: 14.2
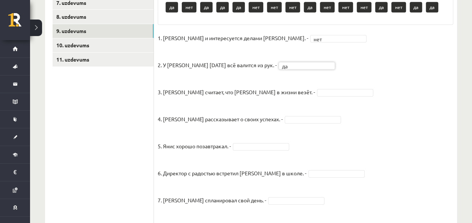
click at [283, 85] on fieldset "1. Эмилс и интересуется делами Яниса. - нет *** 2. У Яниса сегодня всё валится …" at bounding box center [306, 181] width 296 height 298
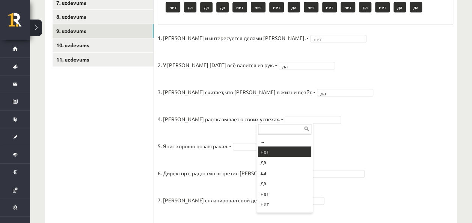
drag, startPoint x: 287, startPoint y: 151, endPoint x: 292, endPoint y: 109, distance: 42.0
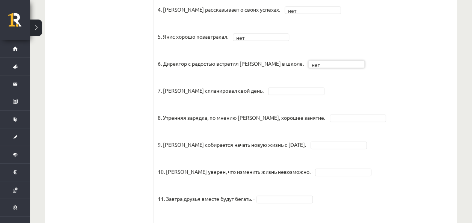
scroll to position [357, 0]
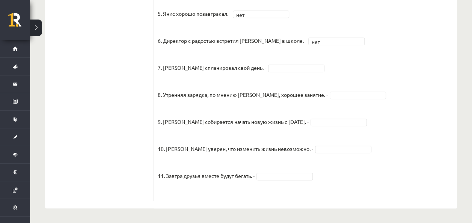
drag, startPoint x: 277, startPoint y: 167, endPoint x: 279, endPoint y: 175, distance: 8.1
click at [277, 168] on fieldset "1. Эмилс и интересуется делами Яниса. - нет *** 2. У Яниса сегодня всё валится …" at bounding box center [306, 49] width 296 height 298
click at [342, 153] on fieldset "1. Эмилс и интересуется делами Яниса. - нет *** 2. У Яниса сегодня всё валится …" at bounding box center [306, 49] width 296 height 298
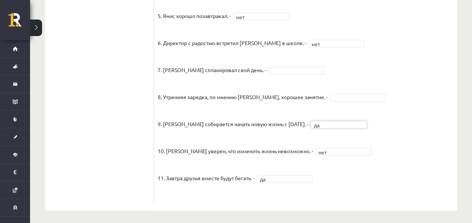
scroll to position [319, 0]
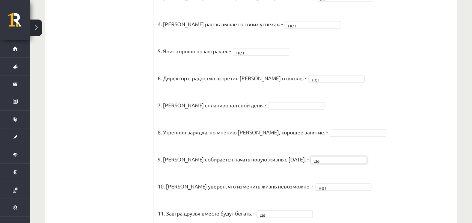
click at [328, 129] on span at bounding box center [358, 132] width 60 height 7
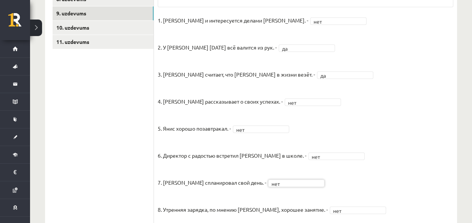
scroll to position [169, 0]
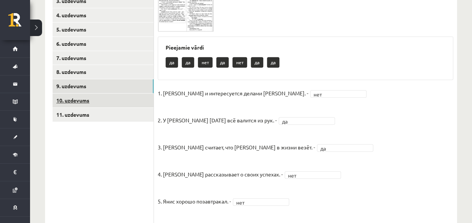
click at [101, 97] on link "10. uzdevums" at bounding box center [103, 101] width 101 height 14
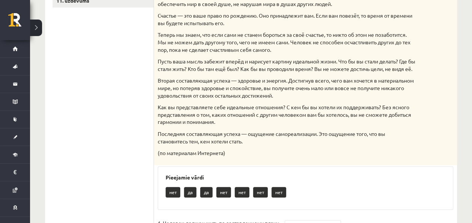
scroll to position [244, 0]
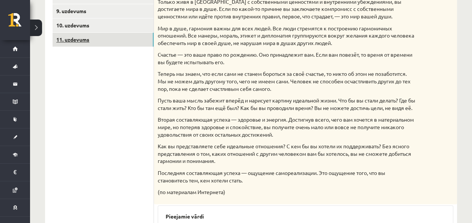
click at [91, 34] on link "11. uzdevums" at bounding box center [103, 40] width 101 height 14
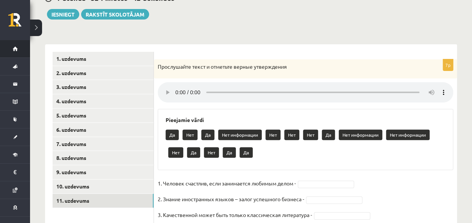
scroll to position [62, 0]
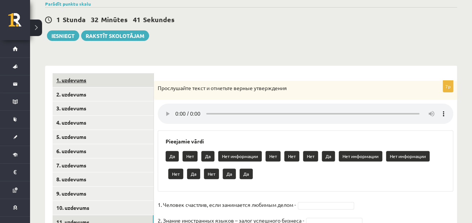
click at [144, 83] on link "1. uzdevums" at bounding box center [103, 80] width 101 height 14
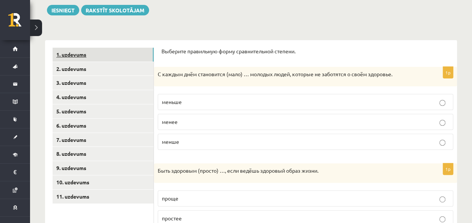
scroll to position [99, 0]
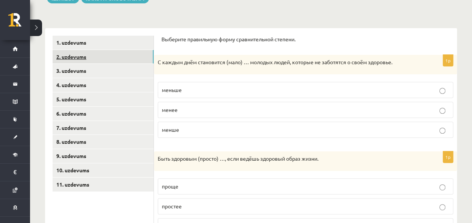
click at [115, 52] on link "2. uzdevums" at bounding box center [103, 57] width 101 height 14
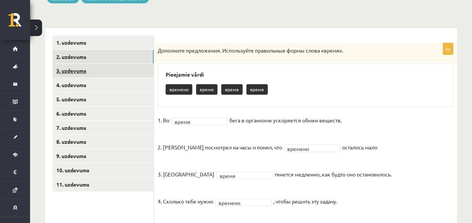
click at [113, 66] on link "3. uzdevums" at bounding box center [103, 71] width 101 height 14
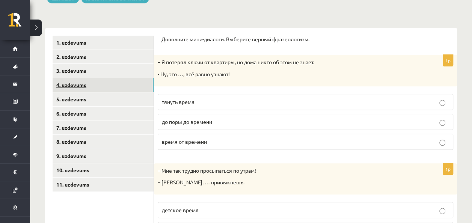
click at [107, 83] on link "4. uzdevums" at bounding box center [103, 85] width 101 height 14
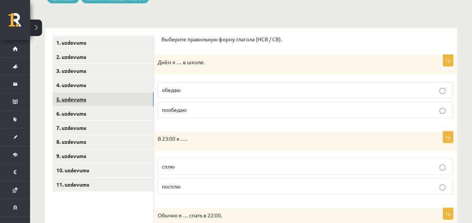
click at [104, 103] on link "5. uzdevums" at bounding box center [103, 99] width 101 height 14
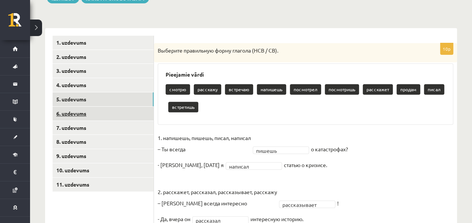
click at [102, 117] on link "6. uzdevums" at bounding box center [103, 114] width 101 height 14
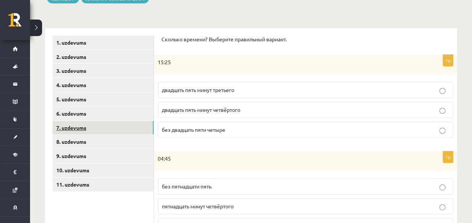
click at [99, 127] on link "7. uzdevums" at bounding box center [103, 128] width 101 height 14
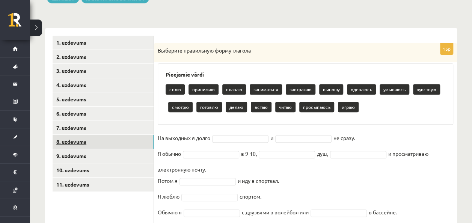
click at [95, 136] on link "8. uzdevums" at bounding box center [103, 142] width 101 height 14
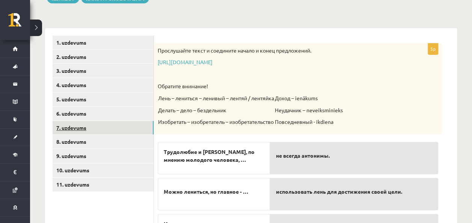
click at [95, 130] on link "7. uzdevums" at bounding box center [103, 128] width 101 height 14
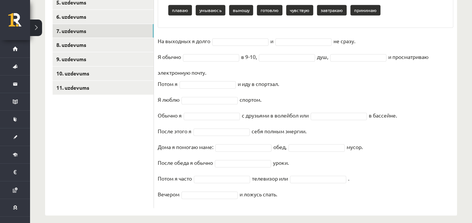
scroll to position [203, 0]
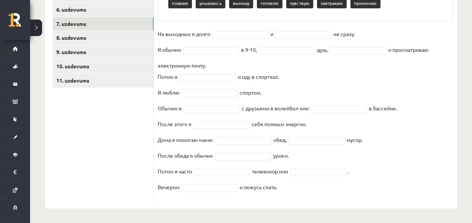
drag, startPoint x: 157, startPoint y: 11, endPoint x: 310, endPoint y: 189, distance: 234.8
click at [310, 189] on div "16p Выберите правильную форму глагола Pieejamie vārdi смотрю делаю сплю читаю о…" at bounding box center [305, 70] width 303 height 262
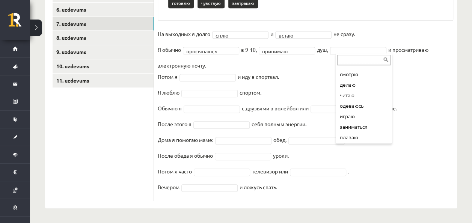
scroll to position [0, 0]
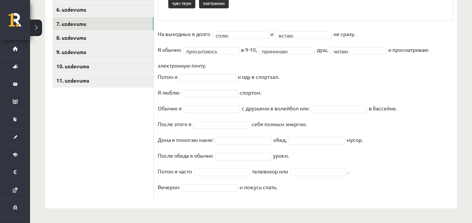
click at [207, 72] on fieldset "**********" at bounding box center [306, 112] width 296 height 169
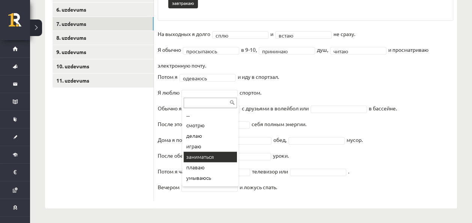
scroll to position [186, 0]
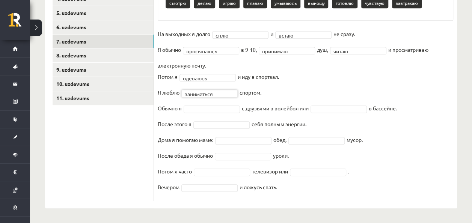
click at [212, 104] on fieldset "**********" at bounding box center [306, 112] width 296 height 169
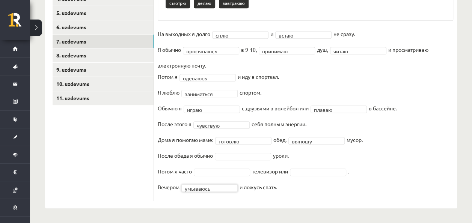
click at [316, 180] on fieldset "**********" at bounding box center [306, 112] width 296 height 169
click at [316, 176] on fieldset "**********" at bounding box center [306, 112] width 296 height 169
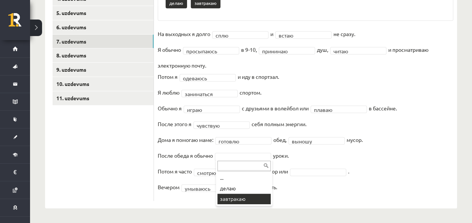
drag, startPoint x: 245, startPoint y: 198, endPoint x: 236, endPoint y: 178, distance: 22.2
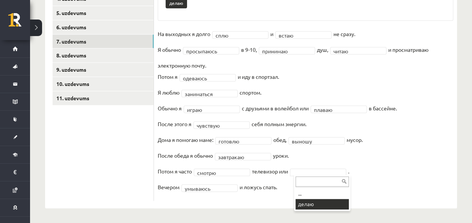
scroll to position [168, 0]
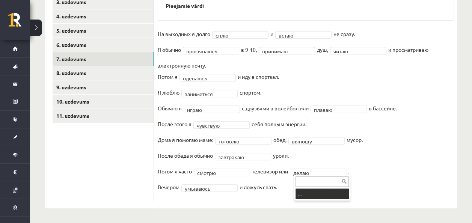
click at [314, 182] on input "text" at bounding box center [322, 182] width 53 height 11
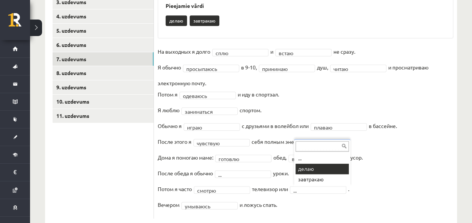
drag, startPoint x: 317, startPoint y: 172, endPoint x: 312, endPoint y: 172, distance: 5.3
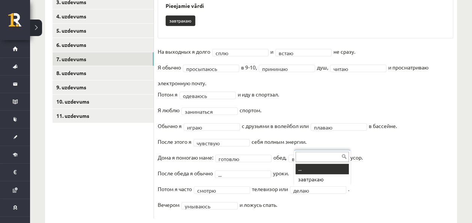
drag, startPoint x: 315, startPoint y: 167, endPoint x: 315, endPoint y: 171, distance: 4.9
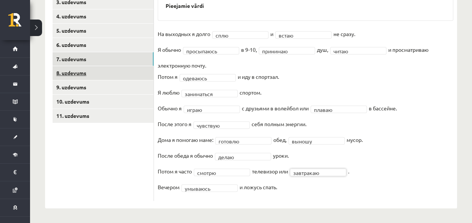
click at [130, 73] on link "8. uzdevums" at bounding box center [103, 73] width 101 height 14
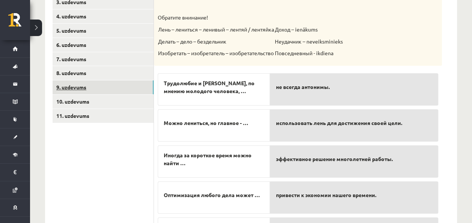
click at [132, 88] on link "9. uzdevums" at bounding box center [103, 87] width 101 height 14
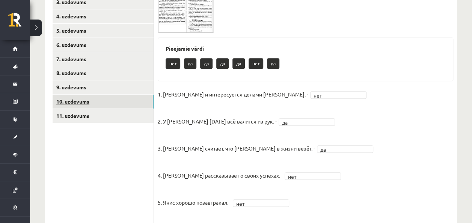
click at [124, 102] on link "10. uzdevums" at bounding box center [103, 102] width 101 height 14
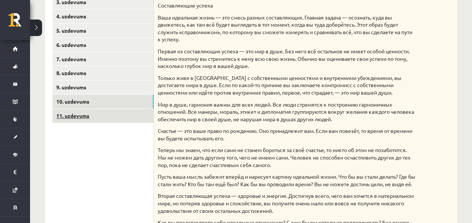
click at [103, 114] on link "11. uzdevums" at bounding box center [103, 116] width 101 height 14
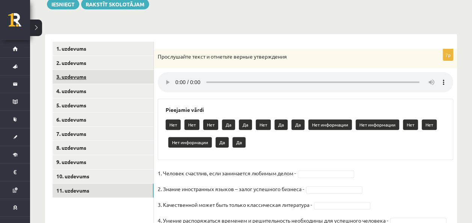
scroll to position [93, 0]
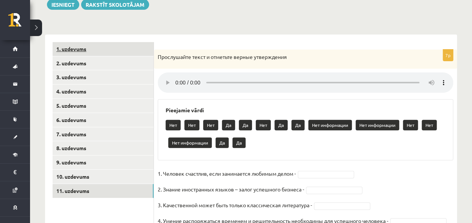
click at [138, 50] on link "1. uzdevums" at bounding box center [103, 49] width 101 height 14
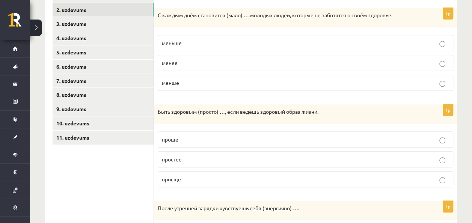
scroll to position [150, 0]
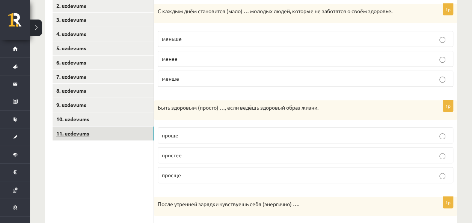
click at [104, 134] on link "11. uzdevums" at bounding box center [103, 134] width 101 height 14
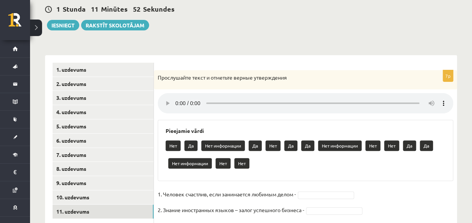
scroll to position [75, 0]
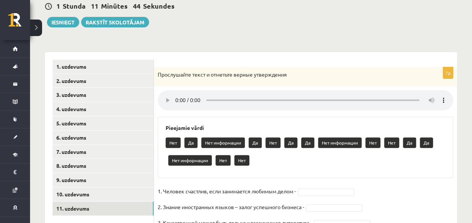
click at [263, 163] on div "Нет Да Нет информации Да Нет Да Да Нет информации Нет Нет Да Да Нет информации …" at bounding box center [306, 152] width 280 height 35
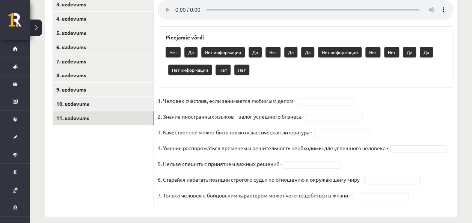
scroll to position [174, 0]
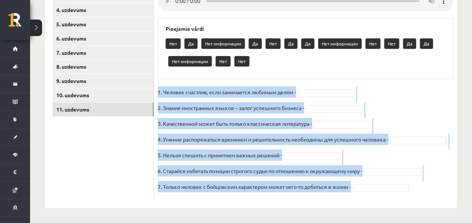
drag, startPoint x: 157, startPoint y: 92, endPoint x: 384, endPoint y: 184, distance: 244.3
click at [384, 184] on div "7p Прослушайте текст и отметьте верные утверждения Pieejamie vārdi Нет Да Нет и…" at bounding box center [305, 84] width 303 height 233
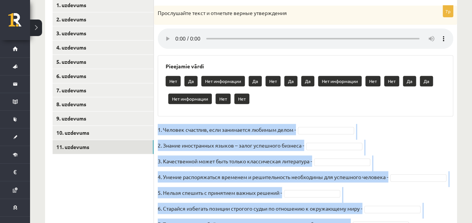
click at [410, 118] on div "7p Прослушайте текст и отметьте верные утверждения Pieejamie vārdi Нет Да Нет и…" at bounding box center [305, 122] width 303 height 233
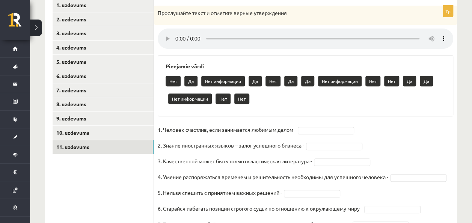
scroll to position [174, 0]
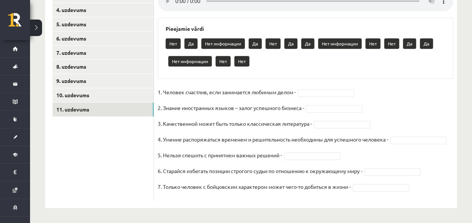
drag, startPoint x: 367, startPoint y: 168, endPoint x: 377, endPoint y: 167, distance: 9.8
click at [377, 167] on fieldset "1. Человек счастлив, если занимается любимым делом - 2. Знание иностранных язык…" at bounding box center [306, 141] width 296 height 111
drag, startPoint x: 380, startPoint y: 167, endPoint x: 394, endPoint y: 173, distance: 15.7
click at [383, 170] on fieldset "1. Человек счастлив, если занимается любимым делом - 2. Знание иностранных язык…" at bounding box center [306, 141] width 296 height 111
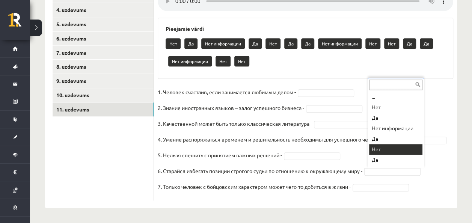
scroll to position [9, 0]
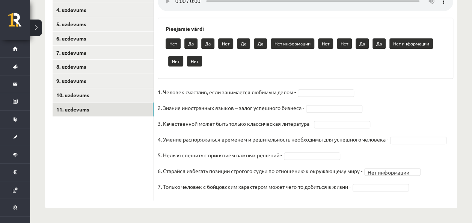
click at [343, 88] on fieldset "**********" at bounding box center [306, 141] width 296 height 111
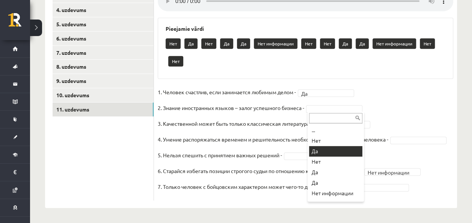
drag, startPoint x: 325, startPoint y: 152, endPoint x: 326, endPoint y: 145, distance: 7.2
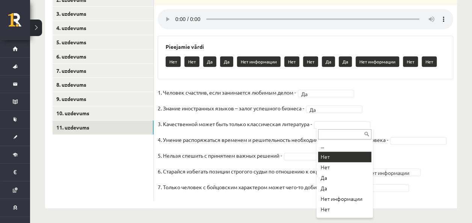
drag, startPoint x: 343, startPoint y: 150, endPoint x: 341, endPoint y: 156, distance: 7.0
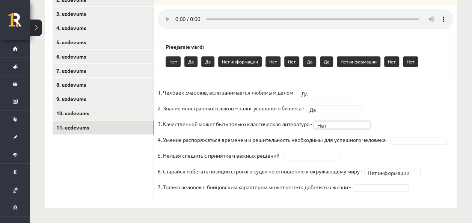
click at [413, 134] on fieldset "**********" at bounding box center [306, 142] width 296 height 111
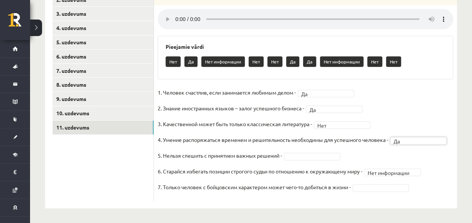
drag, startPoint x: 393, startPoint y: 193, endPoint x: 392, endPoint y: 189, distance: 3.9
click at [393, 191] on fieldset "**********" at bounding box center [306, 142] width 296 height 111
click at [389, 183] on fieldset "**********" at bounding box center [306, 142] width 296 height 111
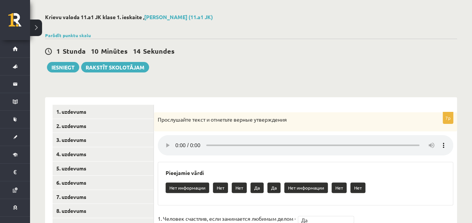
scroll to position [0, 0]
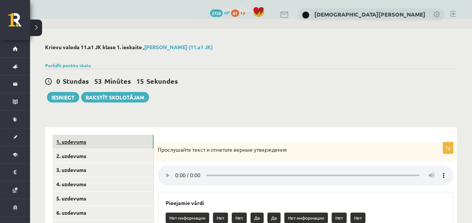
click at [138, 139] on link "1. uzdevums" at bounding box center [103, 142] width 101 height 14
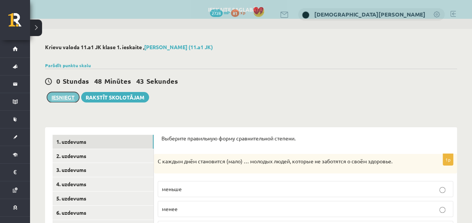
click at [61, 96] on button "Iesniegt" at bounding box center [63, 97] width 32 height 11
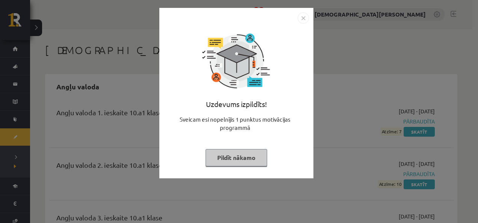
click at [227, 163] on button "Pildīt nākamo" at bounding box center [237, 157] width 62 height 17
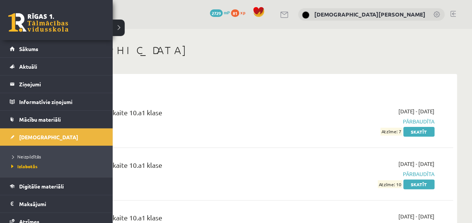
click at [20, 24] on link at bounding box center [38, 22] width 60 height 19
